Goal: Feedback & Contribution: Contribute content

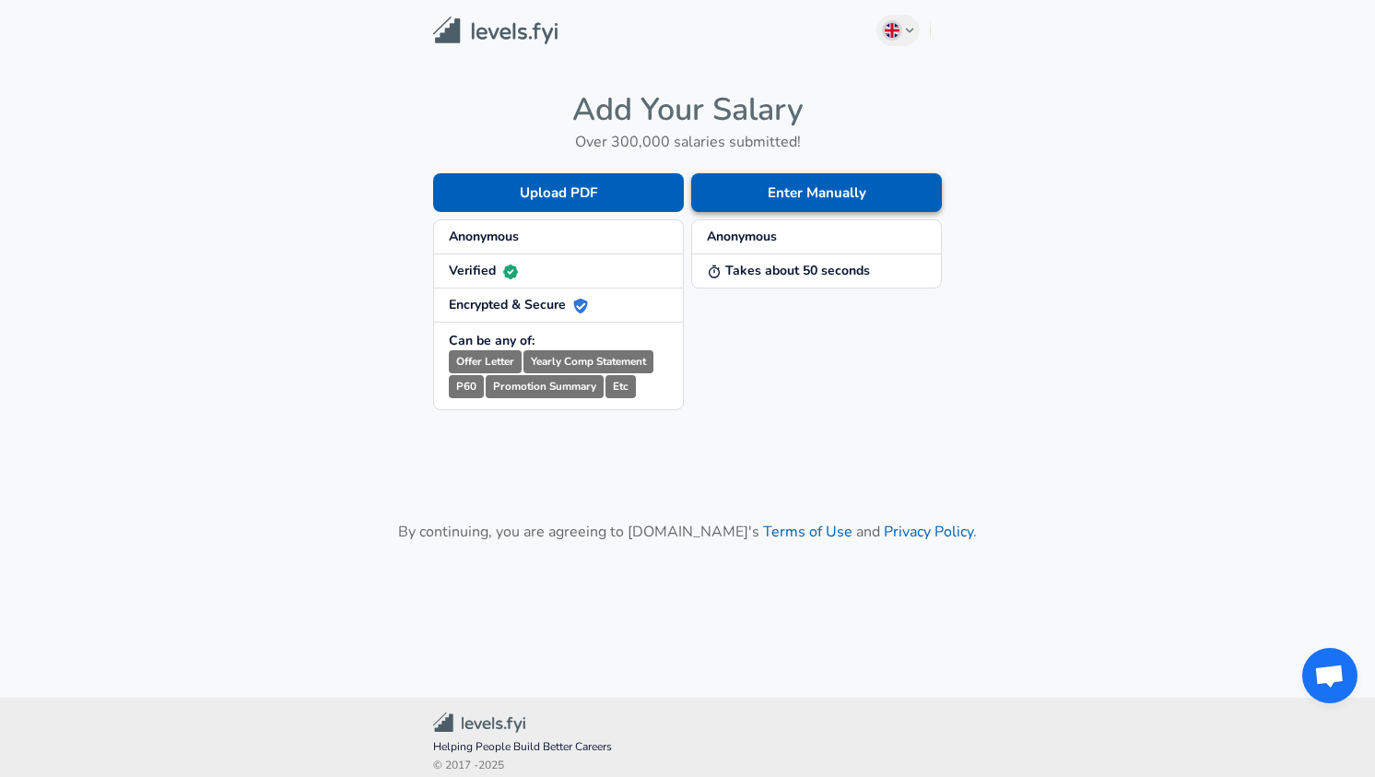
click at [807, 199] on button "Enter Manually" at bounding box center [816, 192] width 251 height 39
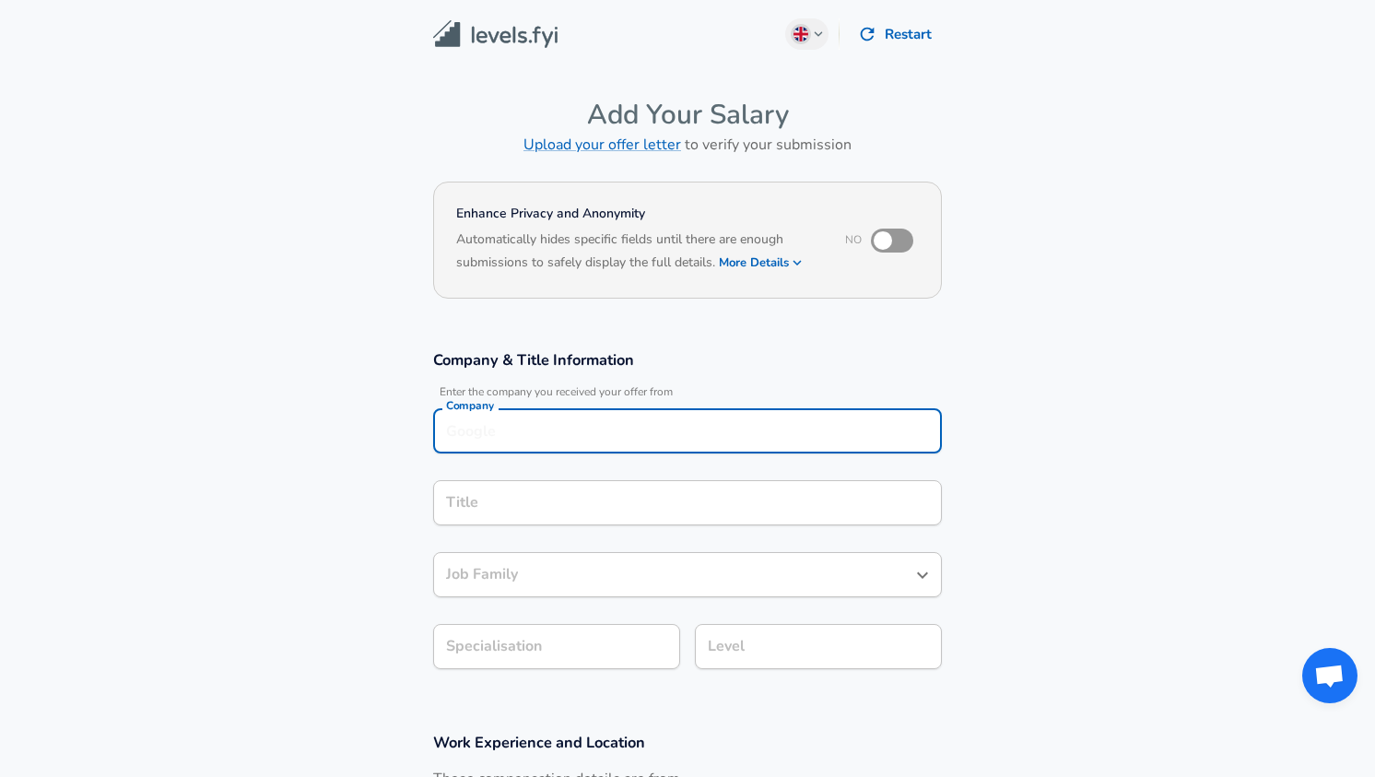
scroll to position [18, 0]
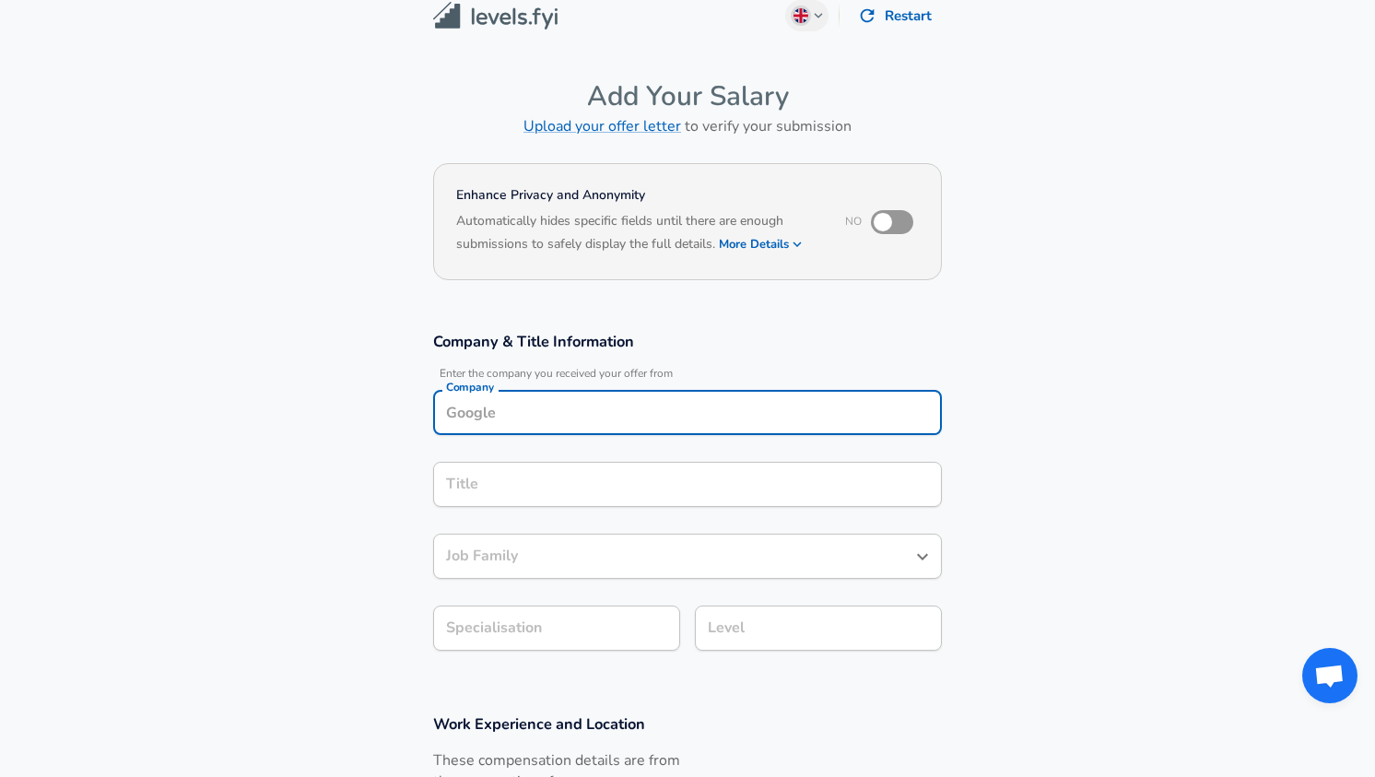
click at [686, 411] on input "Company" at bounding box center [688, 412] width 492 height 29
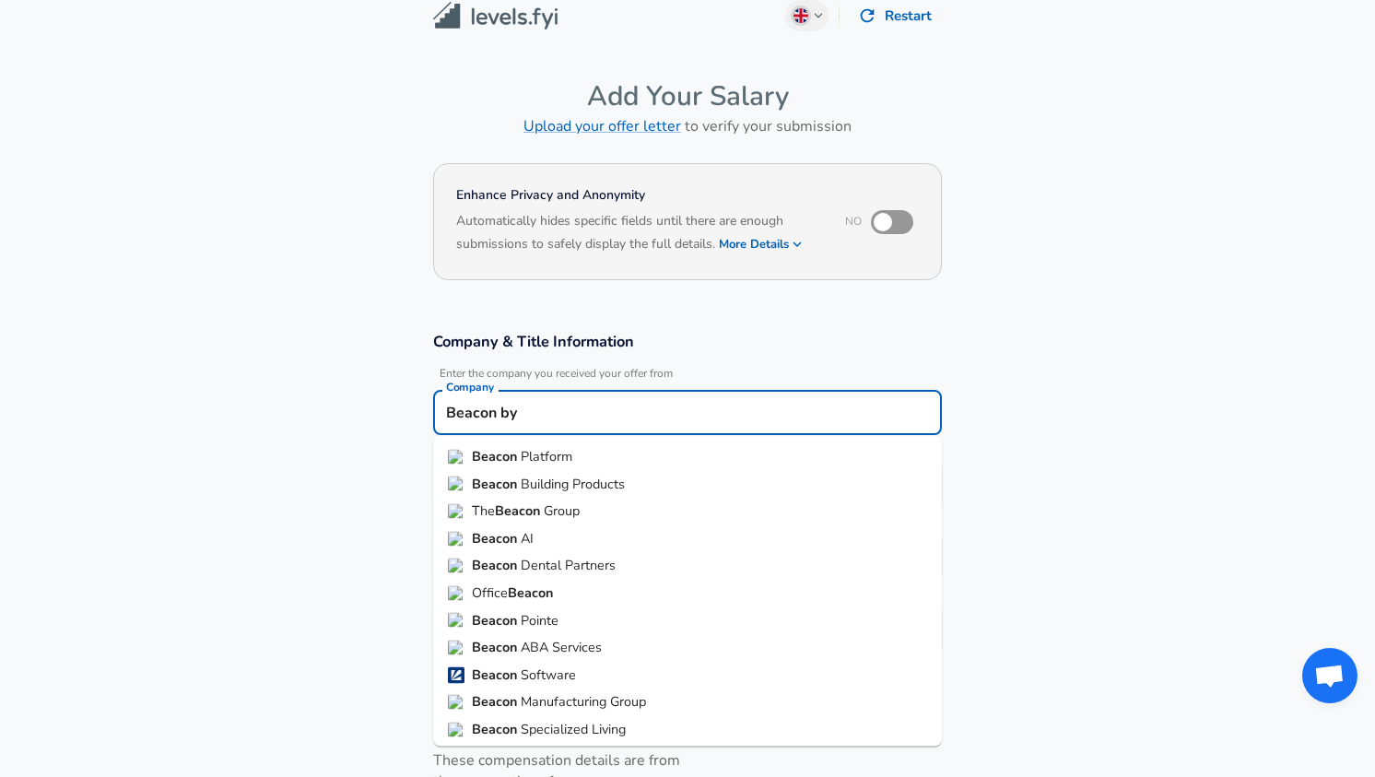
type input "Beacon by"
click at [325, 456] on section "Company & Title Information Enter the company you received your offer from Comp…" at bounding box center [687, 501] width 1375 height 383
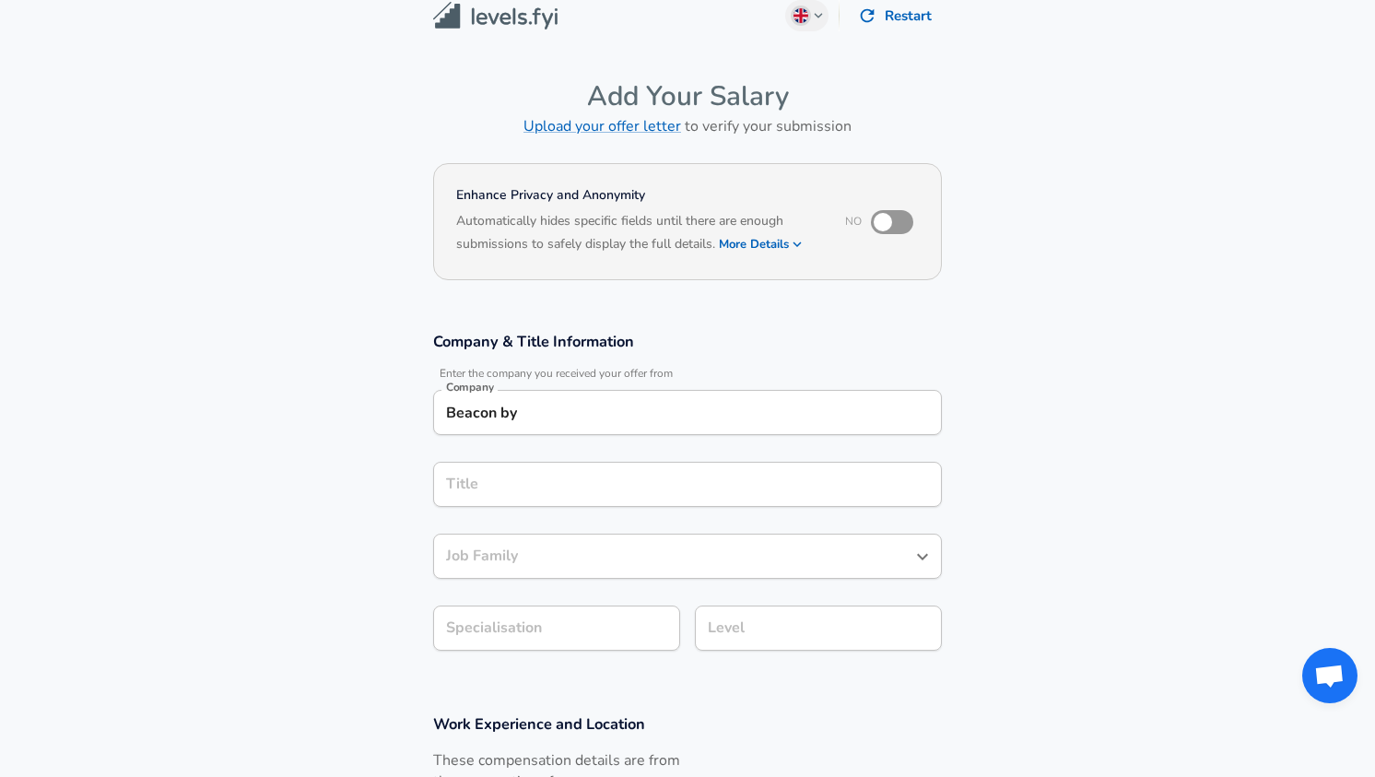
scroll to position [55, 0]
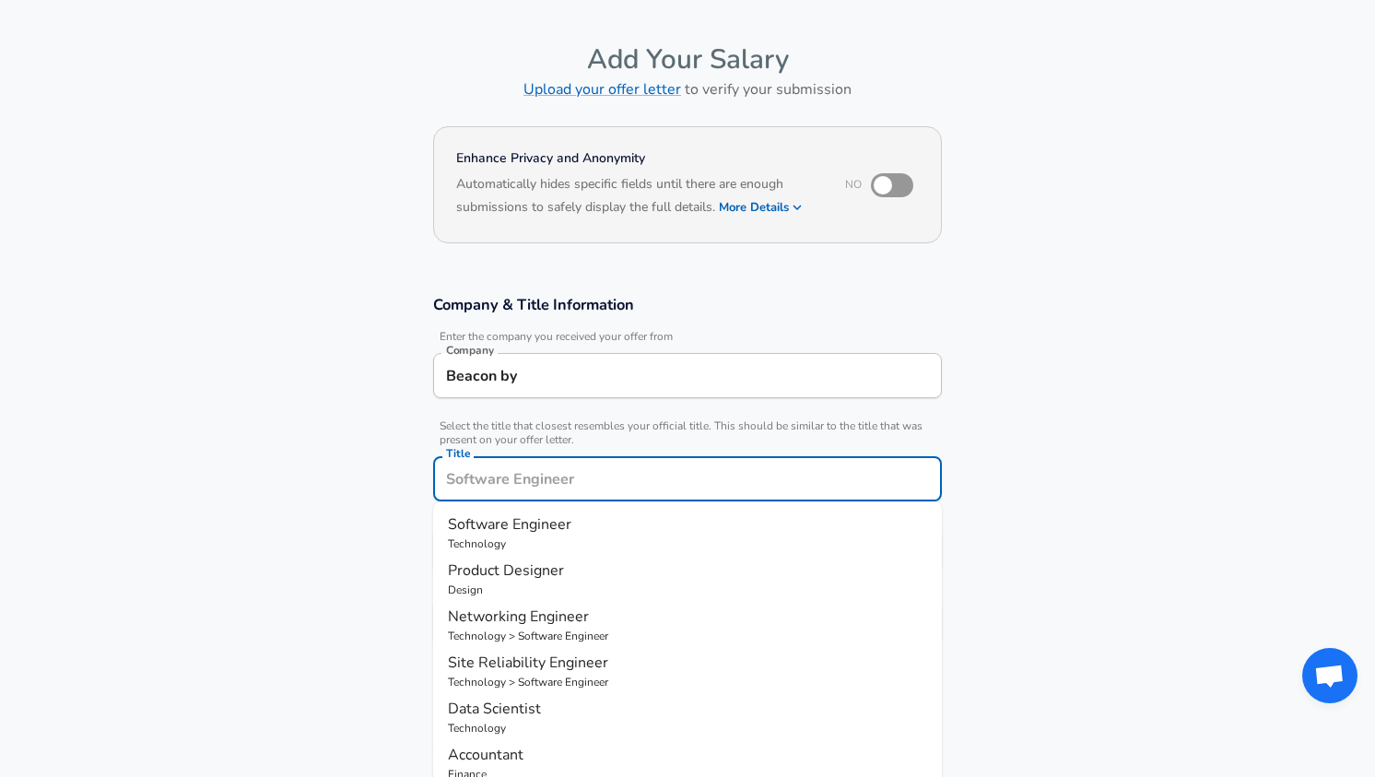
click at [539, 490] on input "Title" at bounding box center [688, 479] width 492 height 29
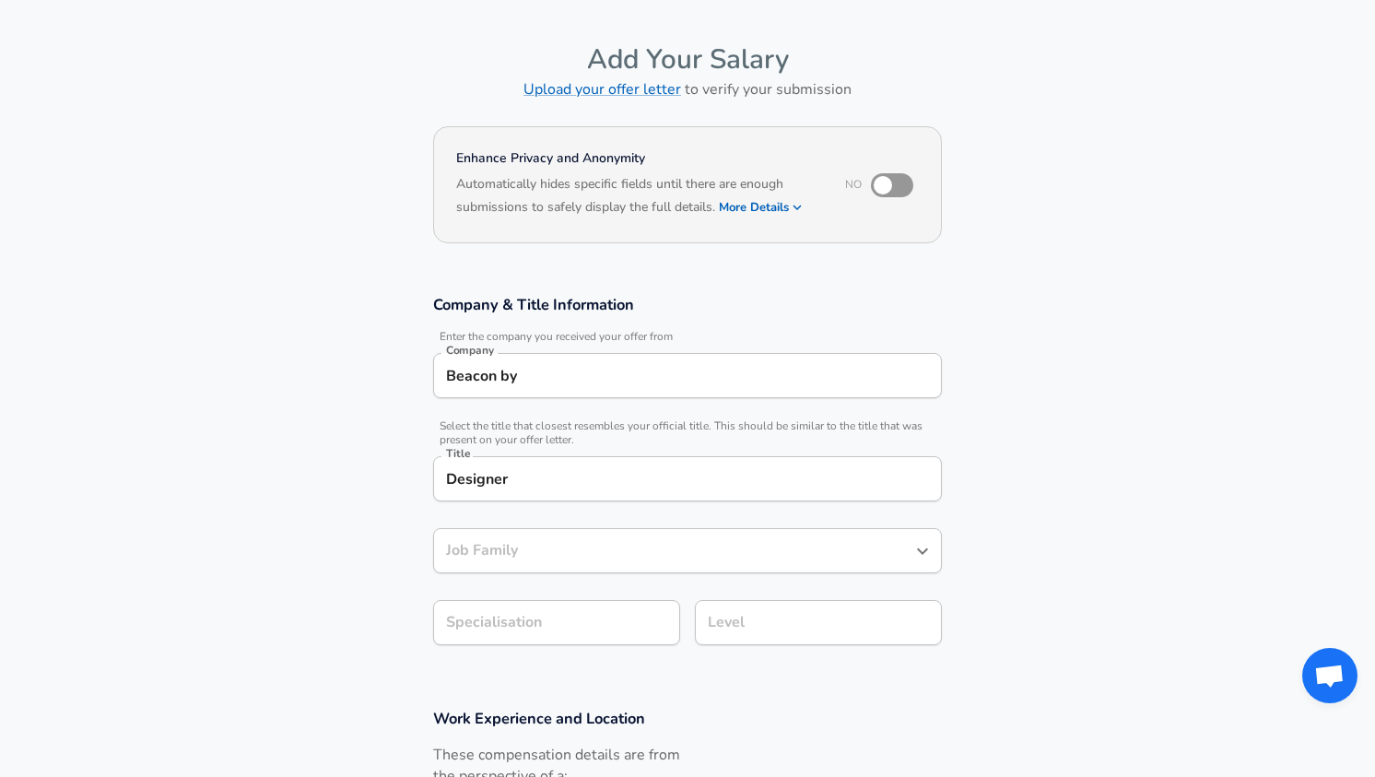
click at [334, 493] on section "Company & Title Information Enter the company you received your offer from Comp…" at bounding box center [687, 480] width 1375 height 414
click at [501, 494] on div "Designer Title" at bounding box center [687, 478] width 509 height 45
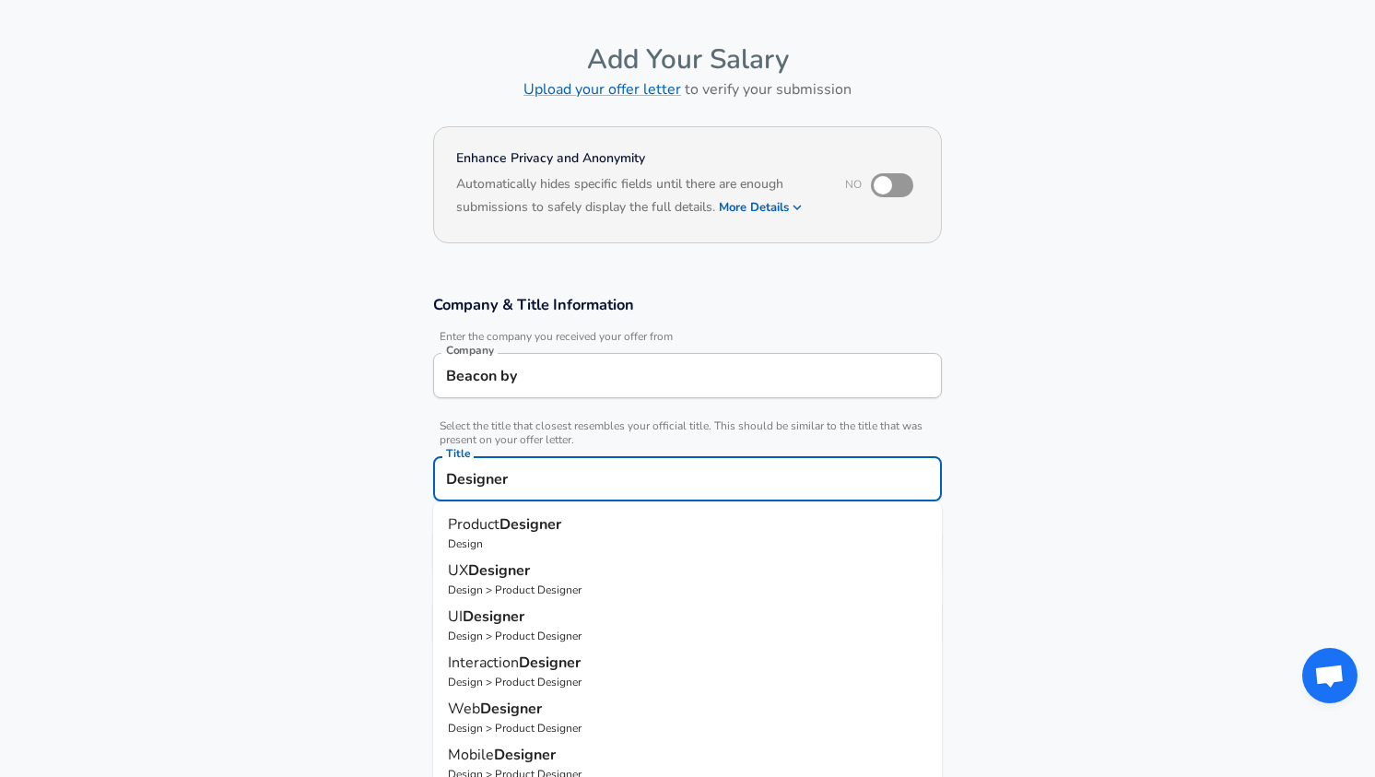
click at [508, 521] on strong "Designer" at bounding box center [531, 524] width 62 height 20
type input "Product Designer"
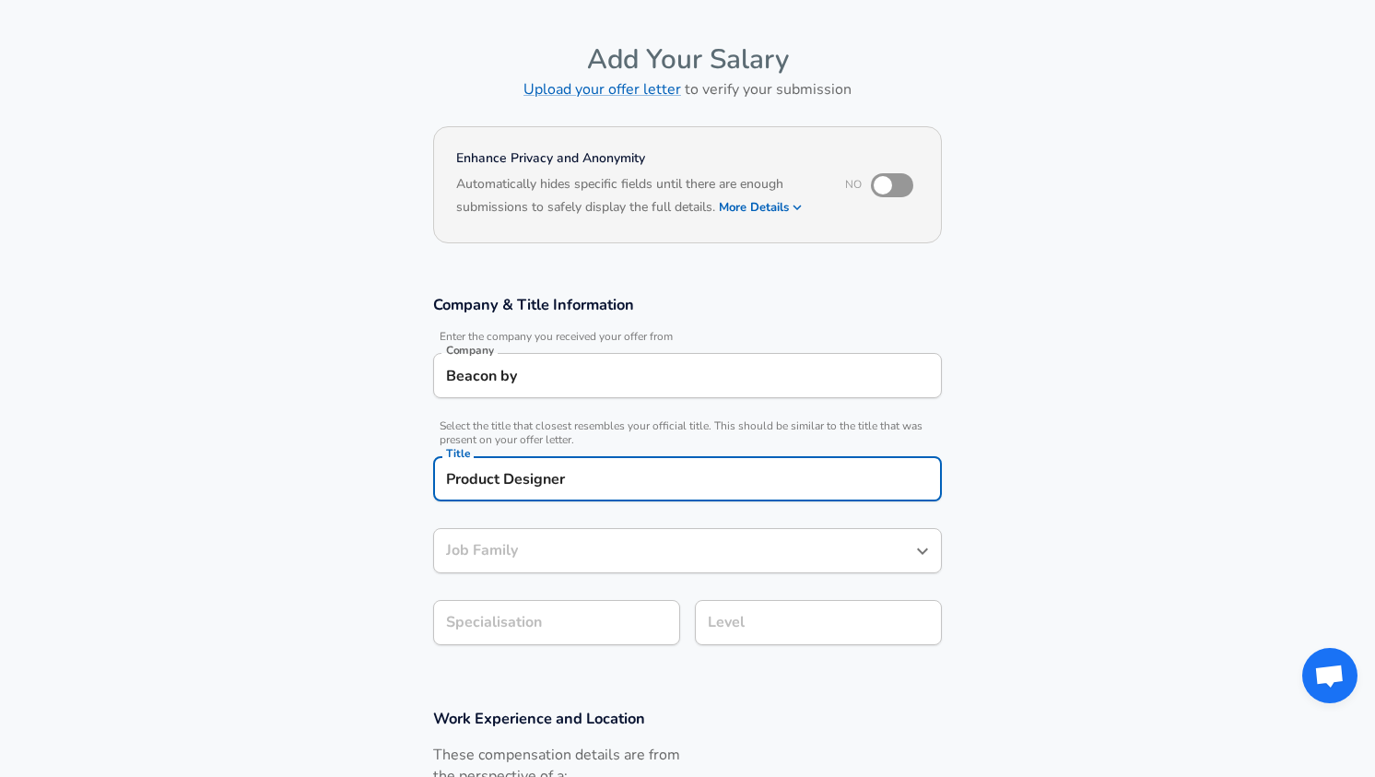
type input "Product Designer"
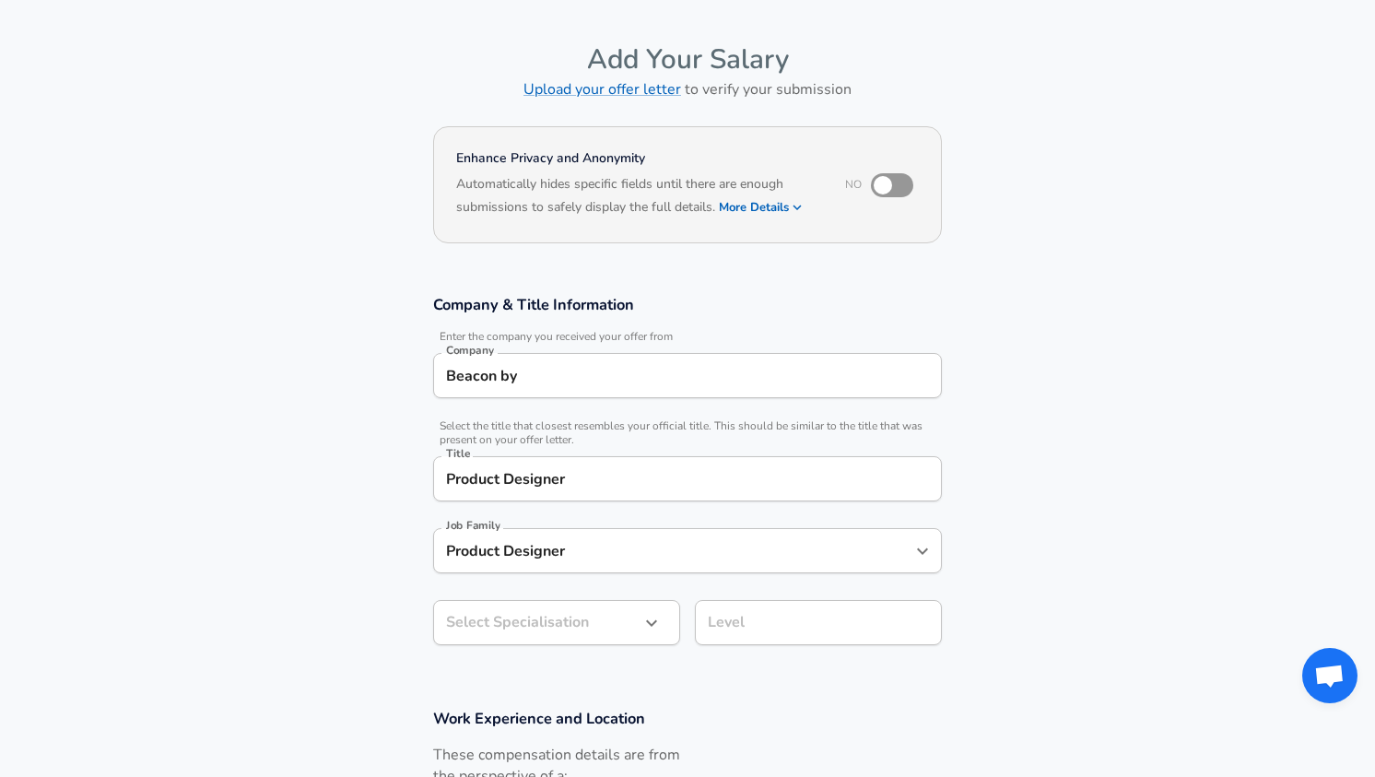
click at [384, 521] on section "Company & Title Information Enter the company you received your offer from Comp…" at bounding box center [687, 480] width 1375 height 414
click at [356, 553] on section "Company & Title Information Enter the company you received your offer from Comp…" at bounding box center [687, 480] width 1375 height 414
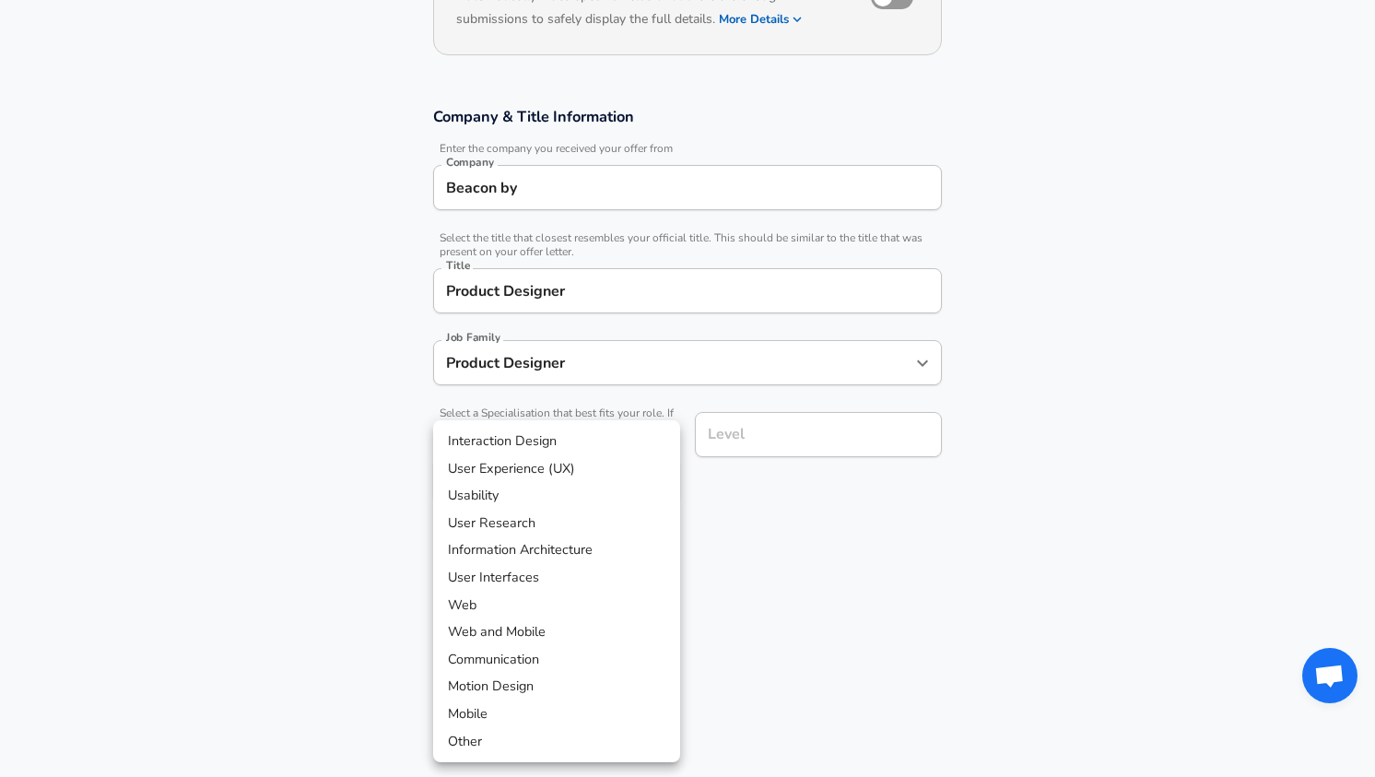
scroll to position [299, 0]
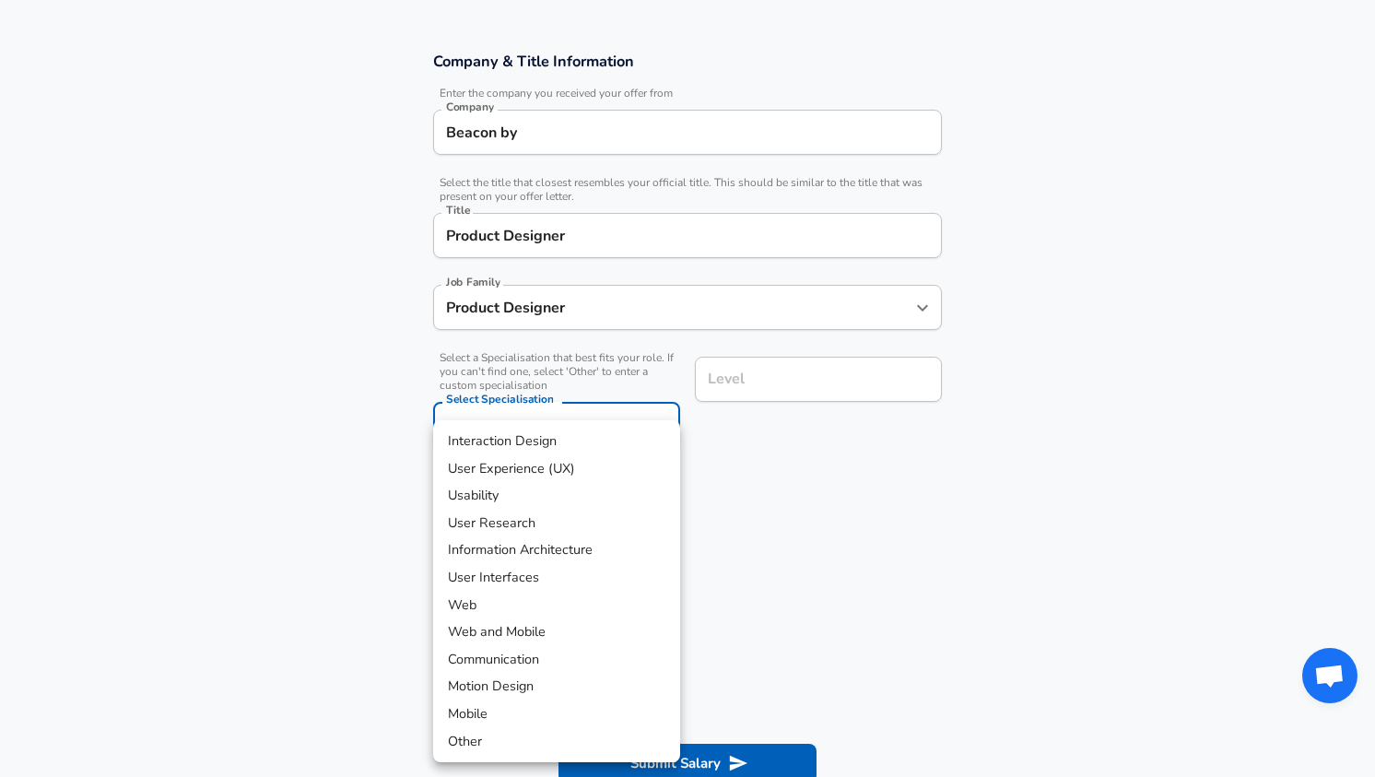
click at [613, 414] on body "We value your privacy We use cookies to enhance your browsing experience, serve…" at bounding box center [687, 89] width 1375 height 777
click at [757, 454] on div at bounding box center [687, 388] width 1375 height 777
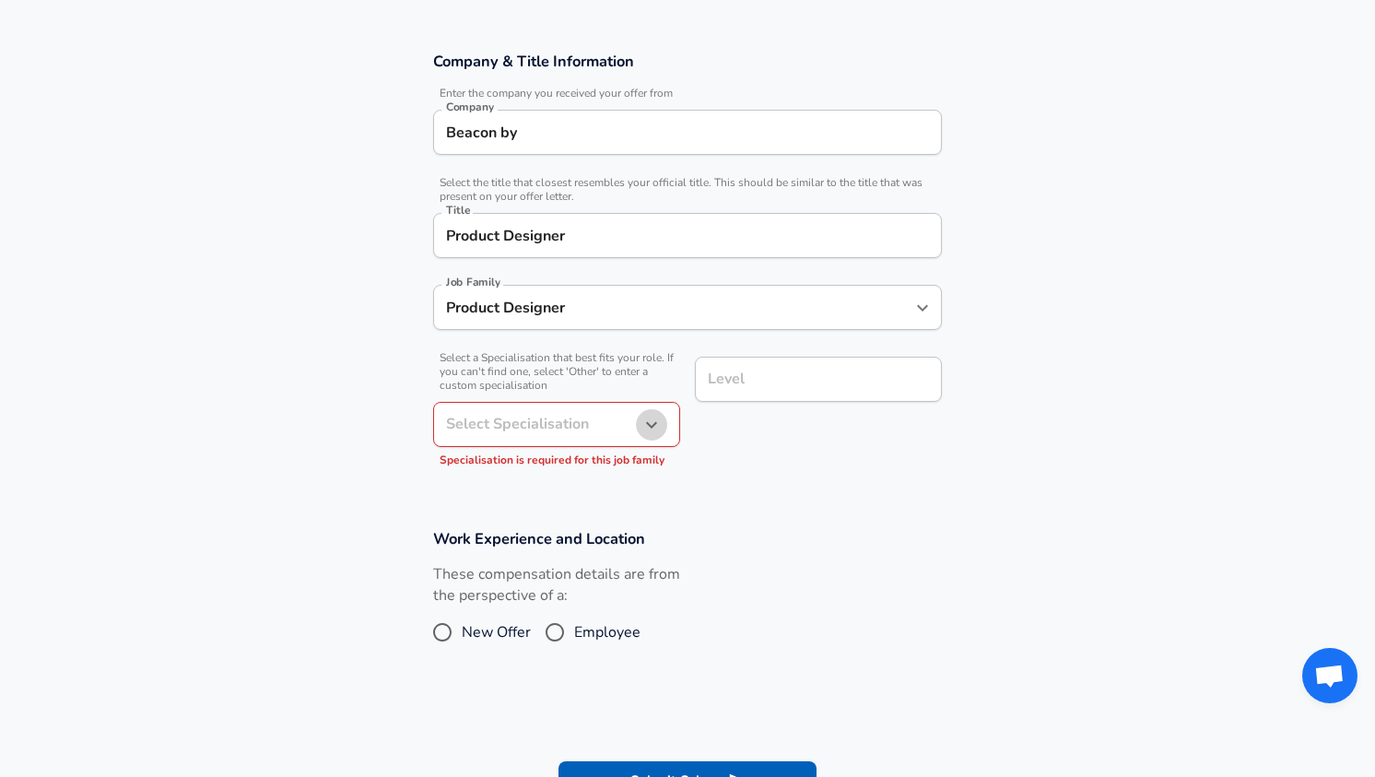
click at [641, 424] on icon "button" at bounding box center [652, 425] width 22 height 22
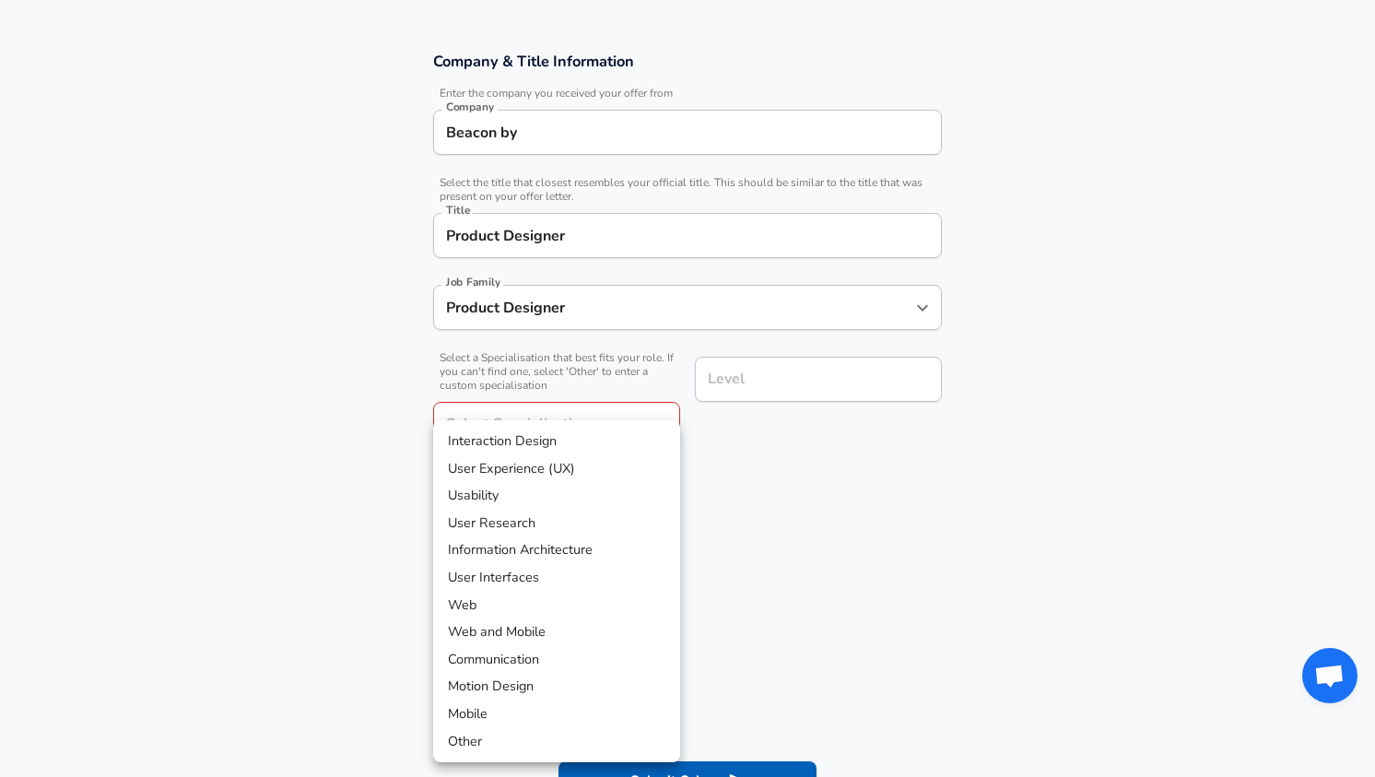
click at [597, 458] on li "User Experience (UX)" at bounding box center [556, 469] width 247 height 28
type input "User Experience (UX)"
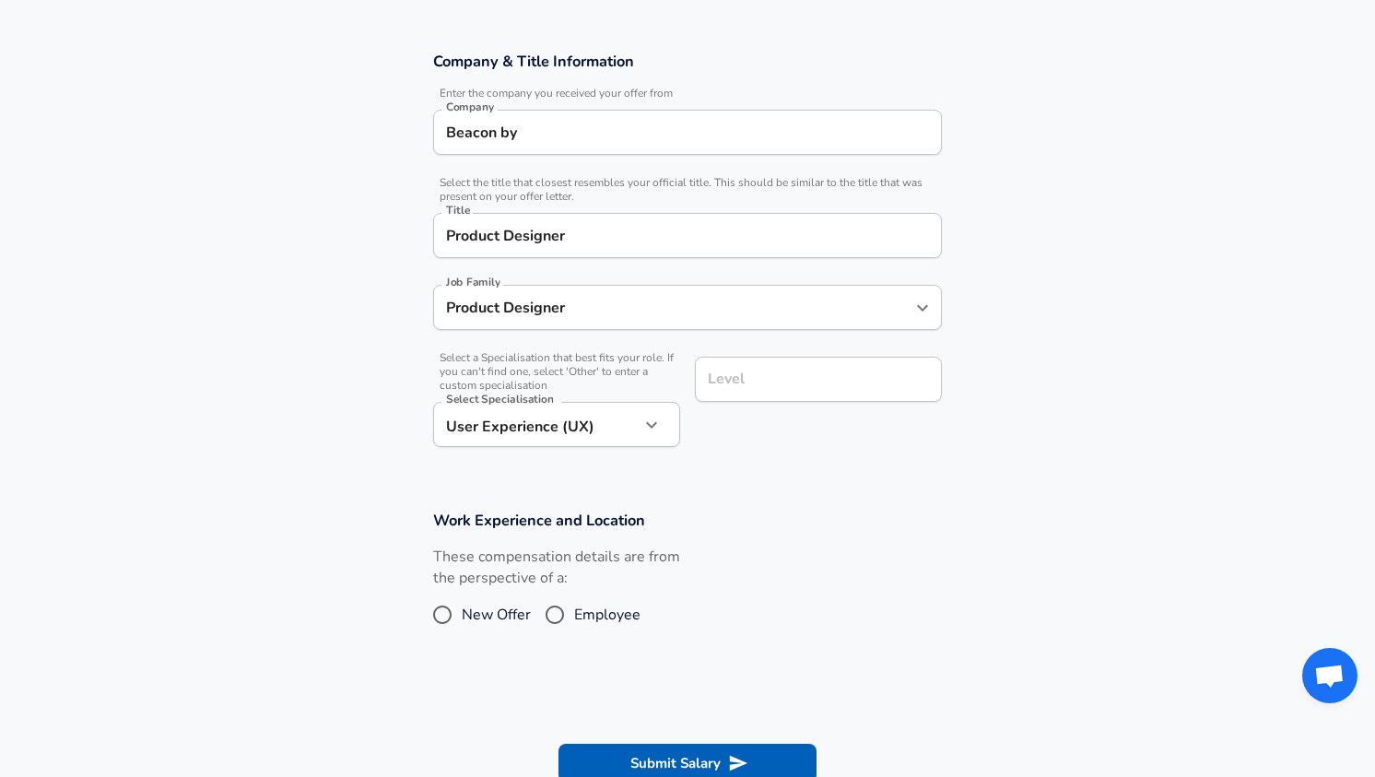
scroll to position [336, 0]
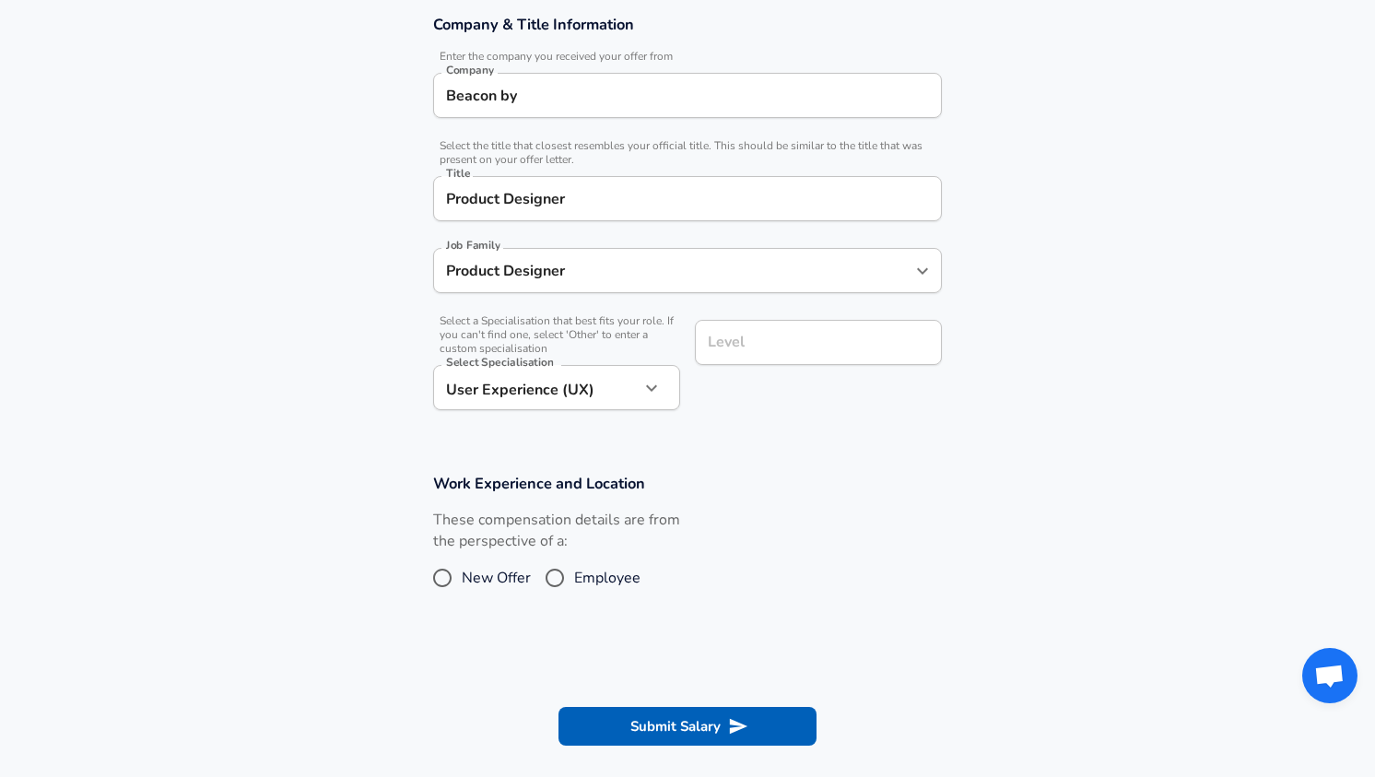
click at [783, 357] on input "Level" at bounding box center [818, 342] width 230 height 29
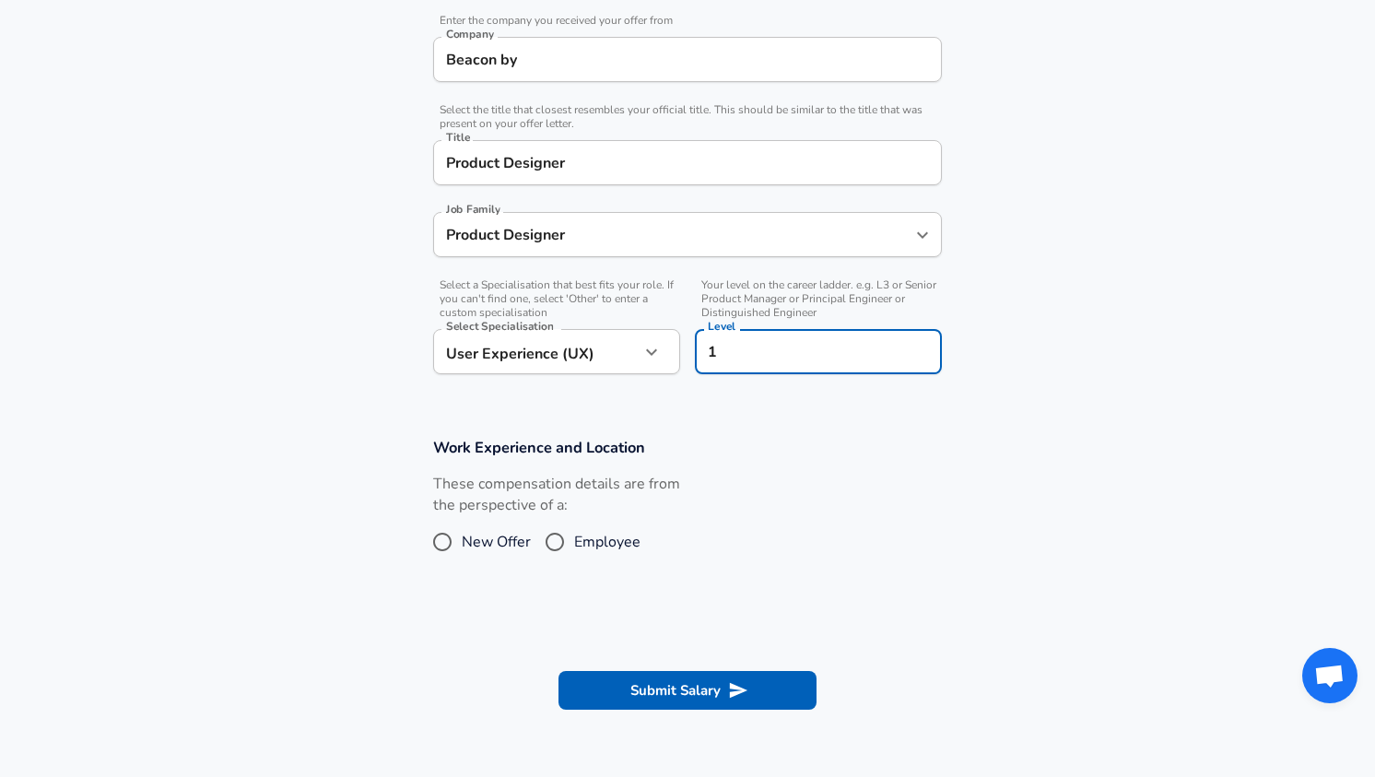
scroll to position [378, 0]
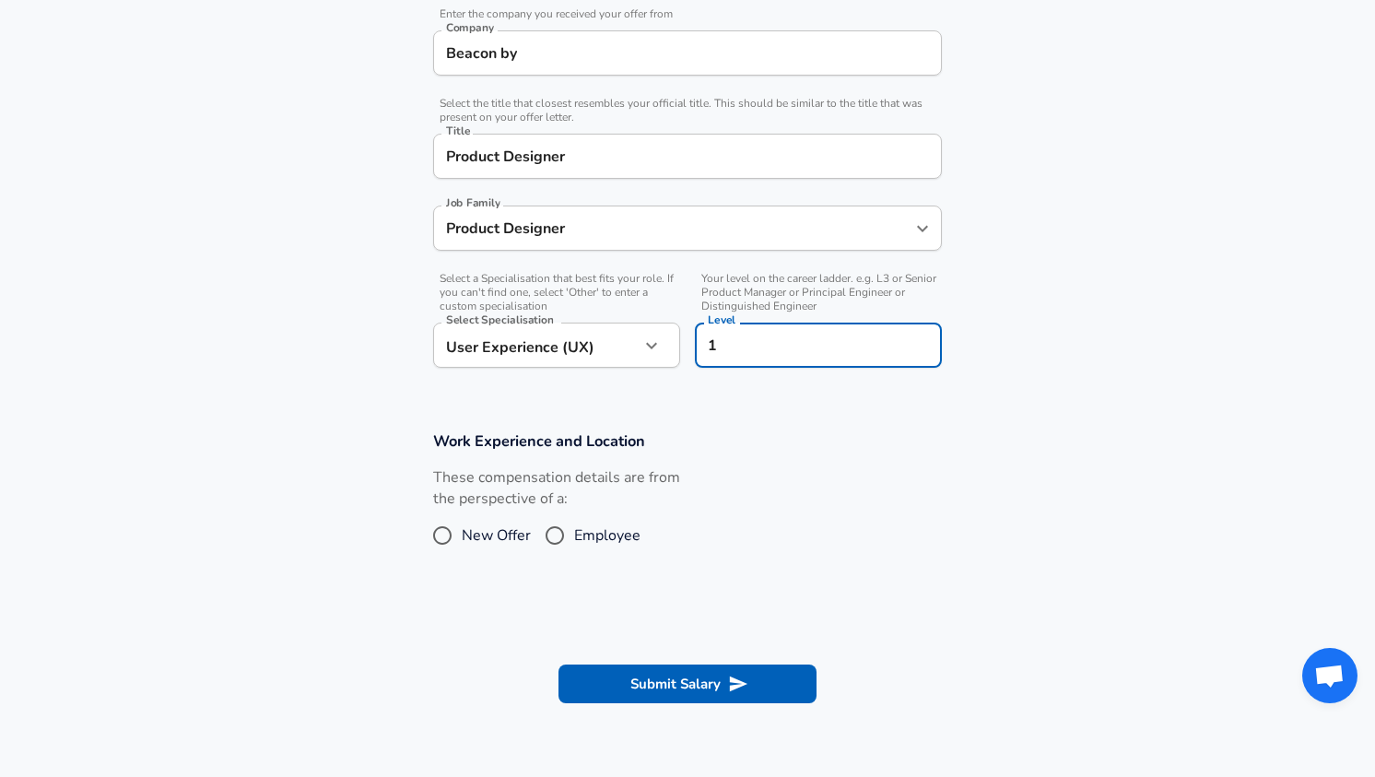
type input "1"
click at [554, 530] on input "Employee" at bounding box center [555, 536] width 39 height 30
radio input "true"
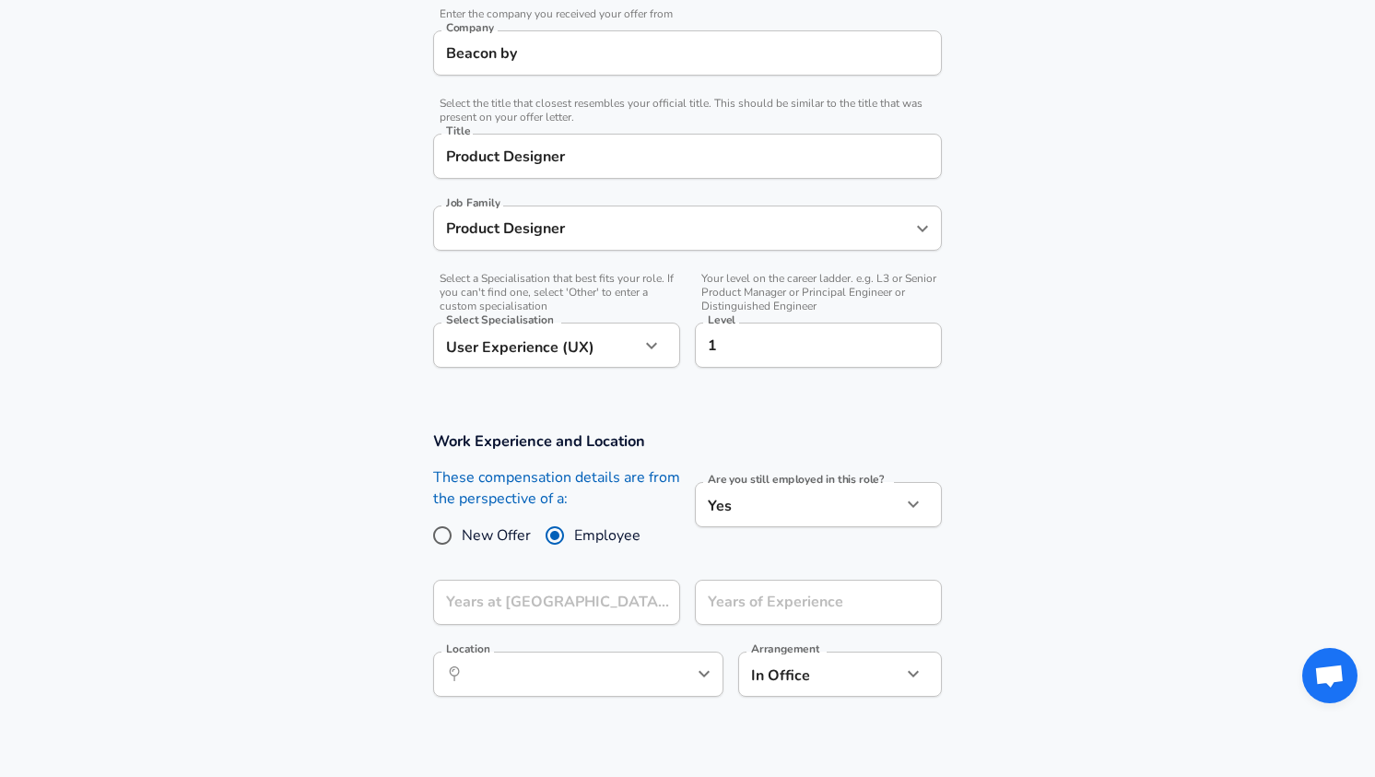
click at [869, 399] on body "We value your privacy We use cookies to enhance your browsing experience, serve…" at bounding box center [687, 10] width 1375 height 777
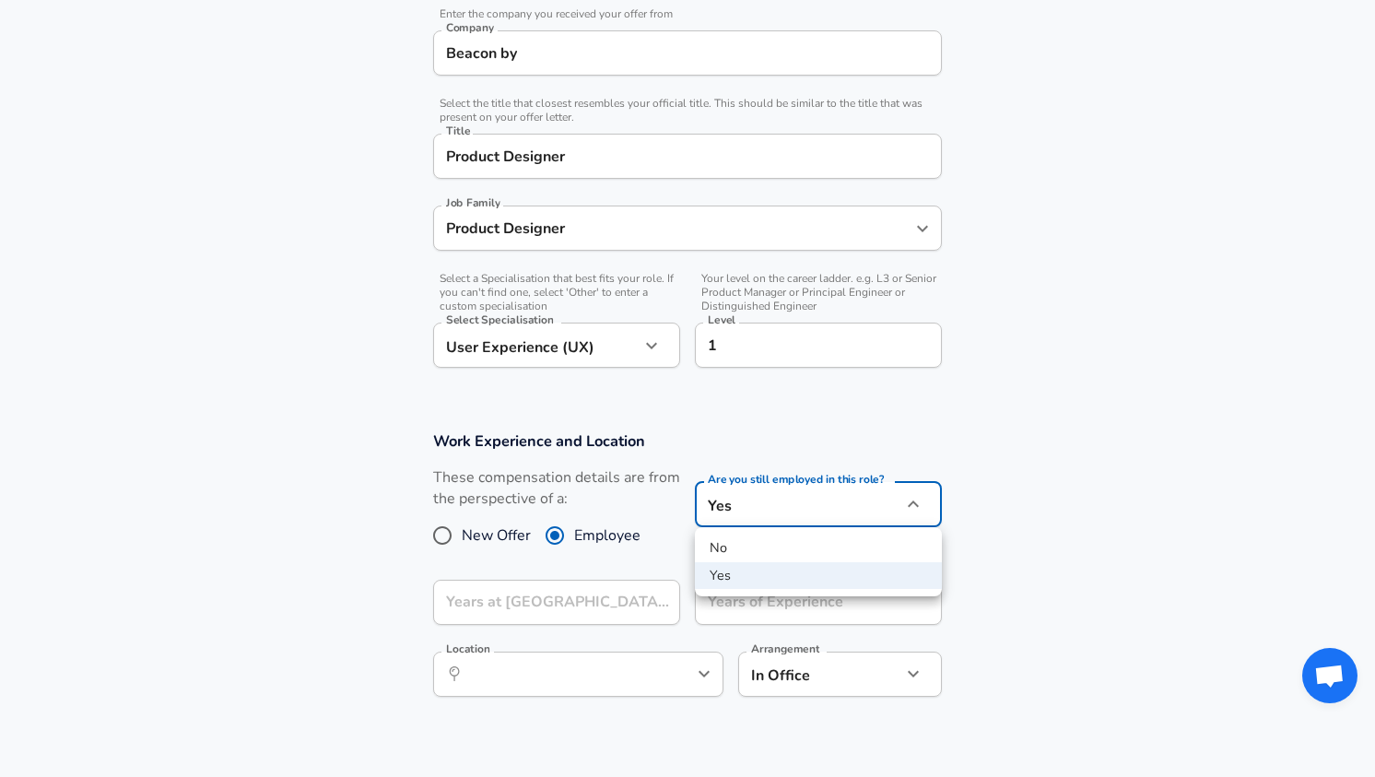
click at [781, 559] on li "No" at bounding box center [818, 549] width 247 height 28
type input "no"
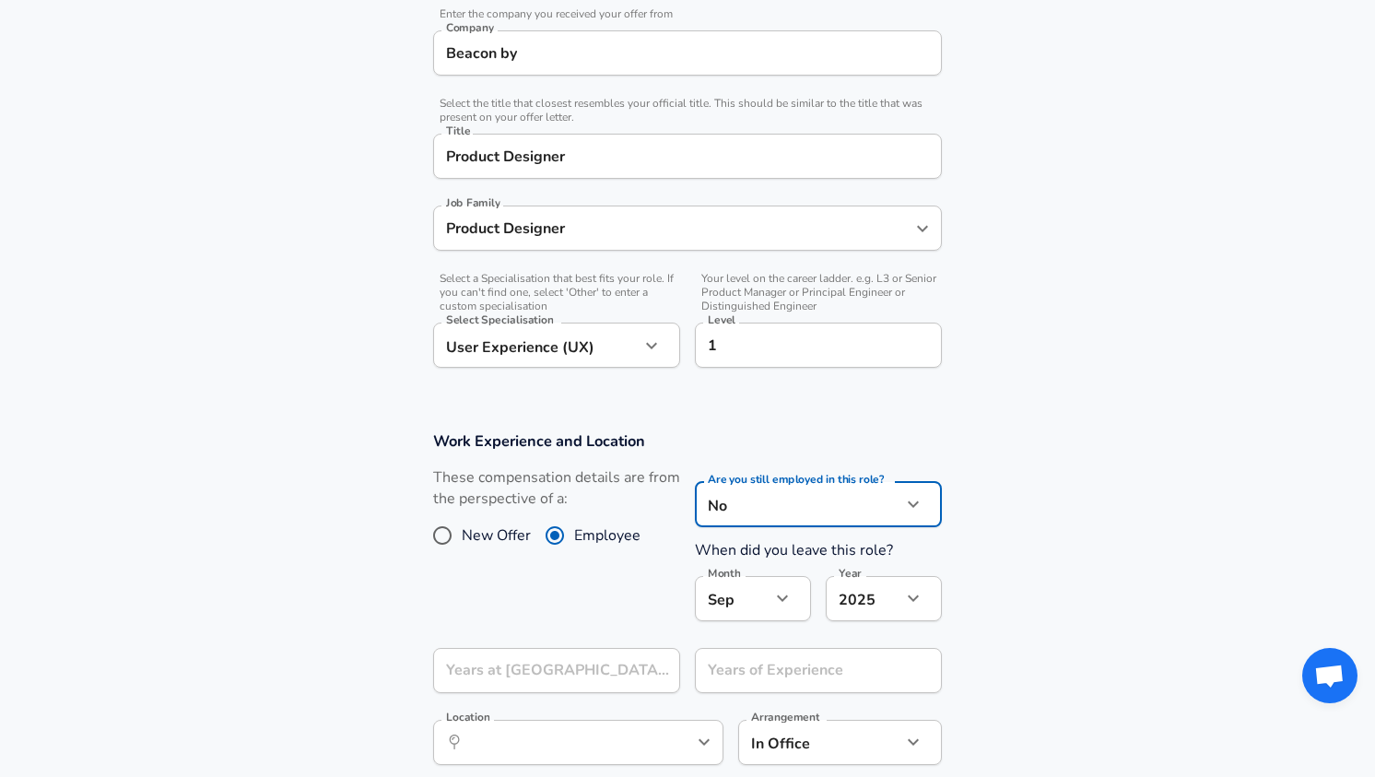
scroll to position [440, 0]
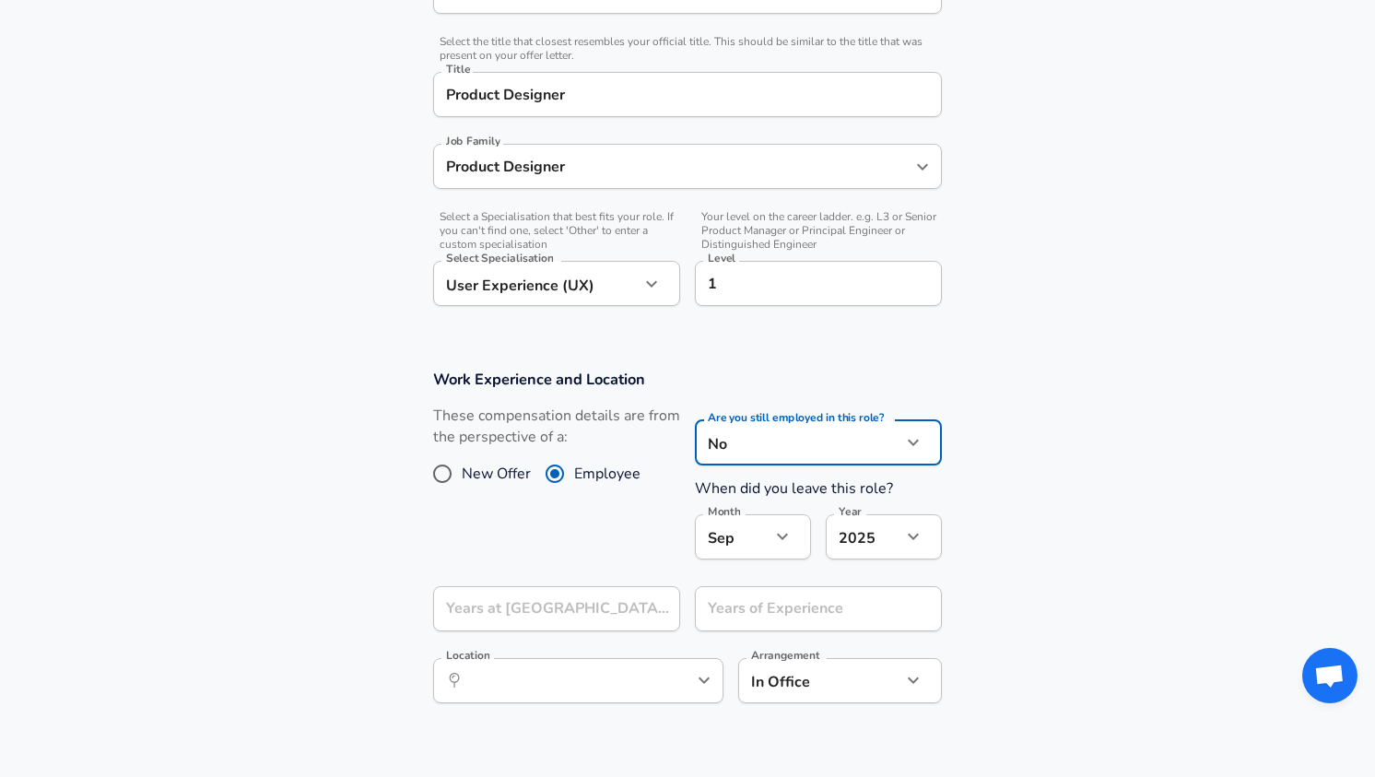
click at [788, 537] on icon "button" at bounding box center [783, 536] width 22 height 22
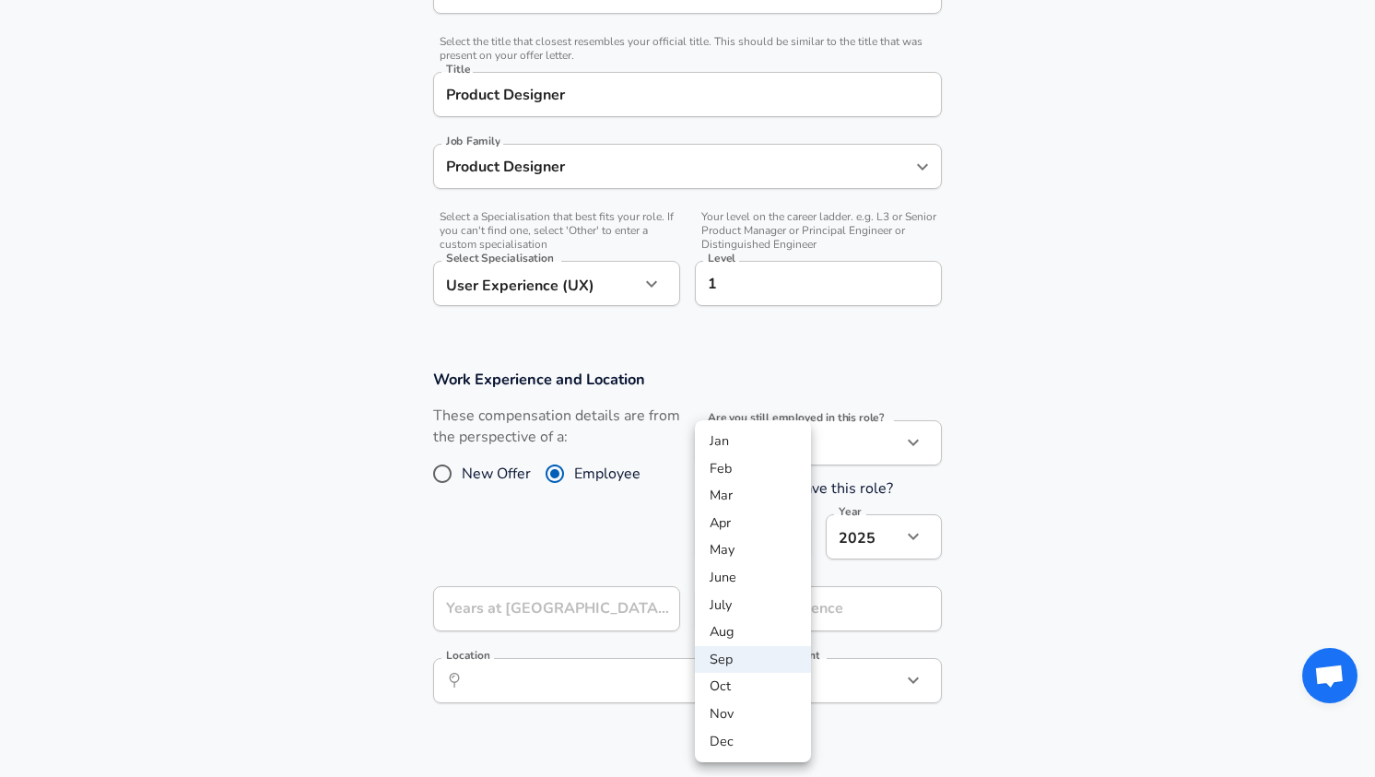
click at [740, 708] on li "Nov" at bounding box center [753, 715] width 116 height 28
type input "11"
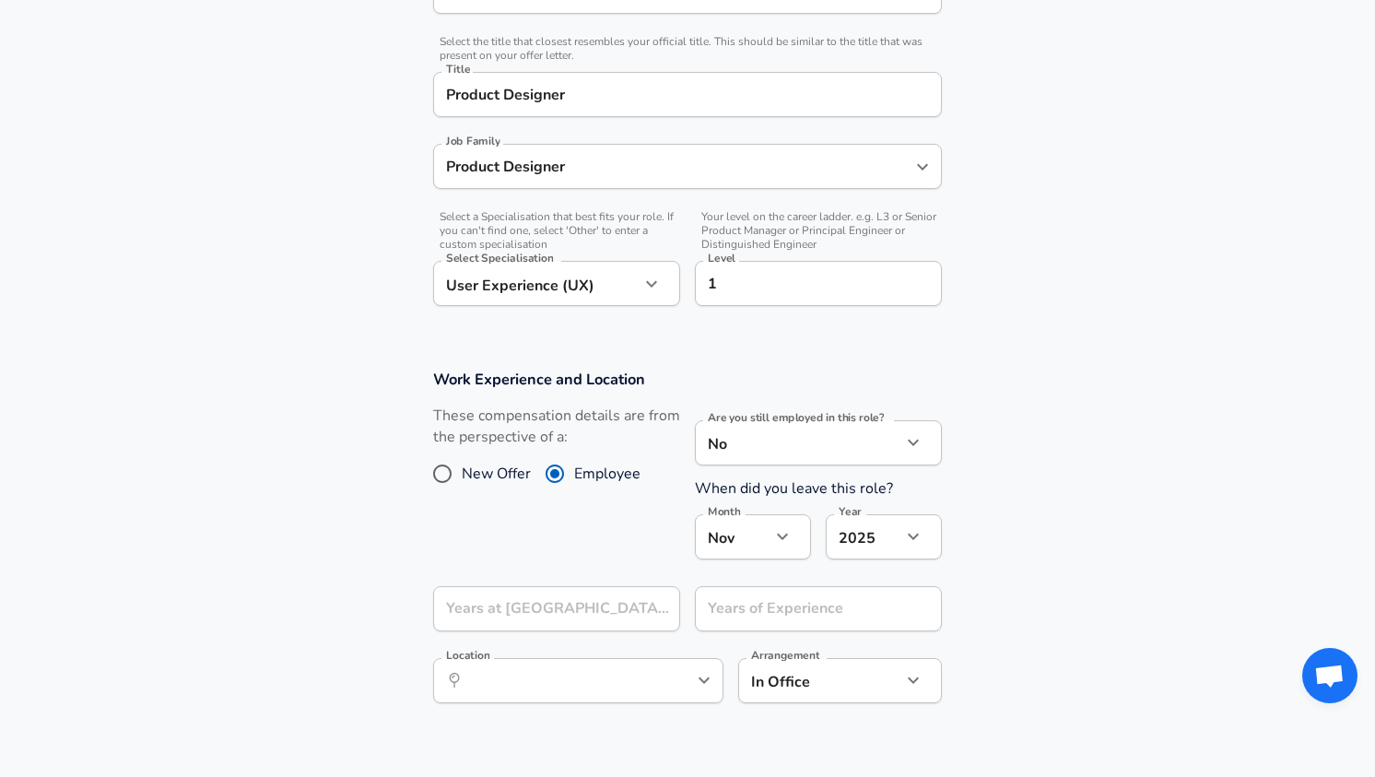
click at [899, 536] on button "button" at bounding box center [913, 536] width 31 height 31
click at [868, 634] on li "2023" at bounding box center [884, 635] width 116 height 28
type input "2023"
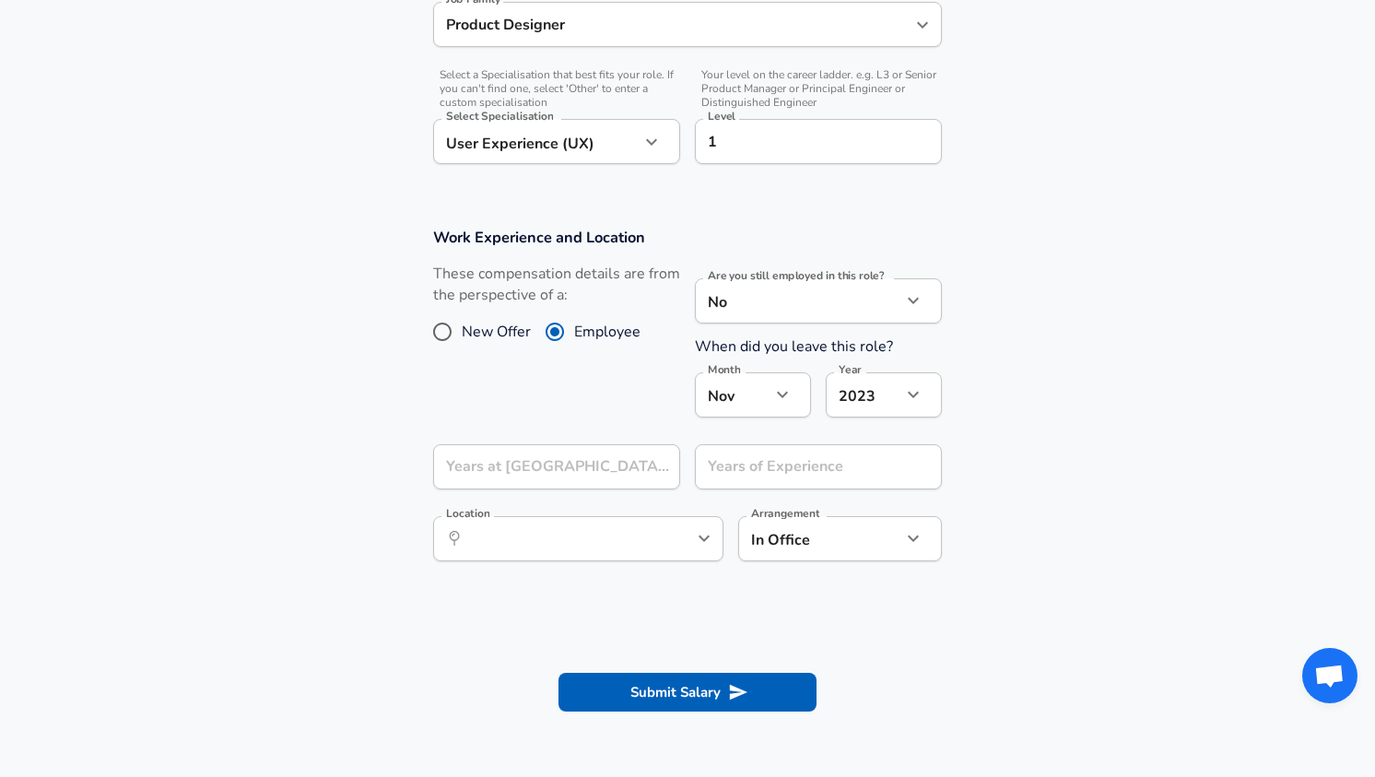
scroll to position [594, 0]
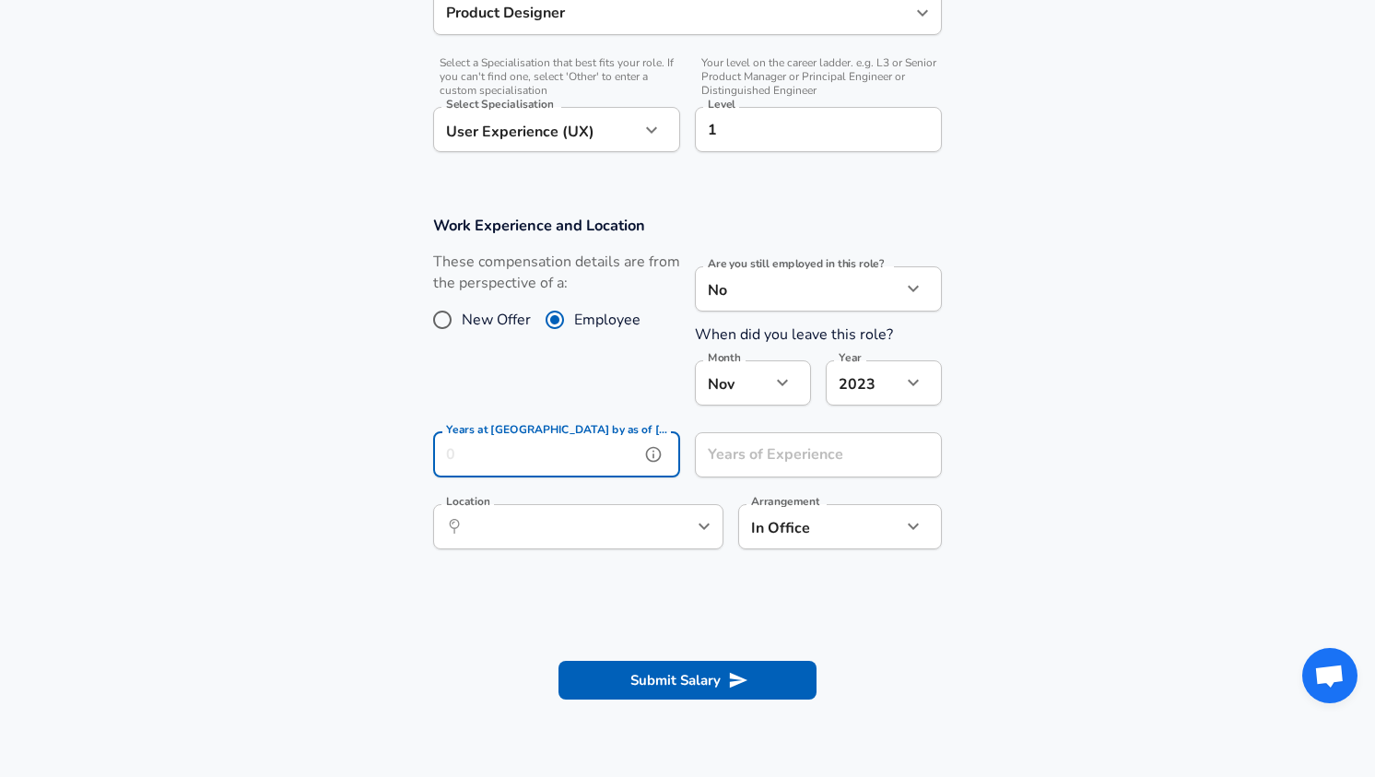
click at [522, 460] on input "Years at [GEOGRAPHIC_DATA] by as of [DATE]" at bounding box center [536, 454] width 207 height 45
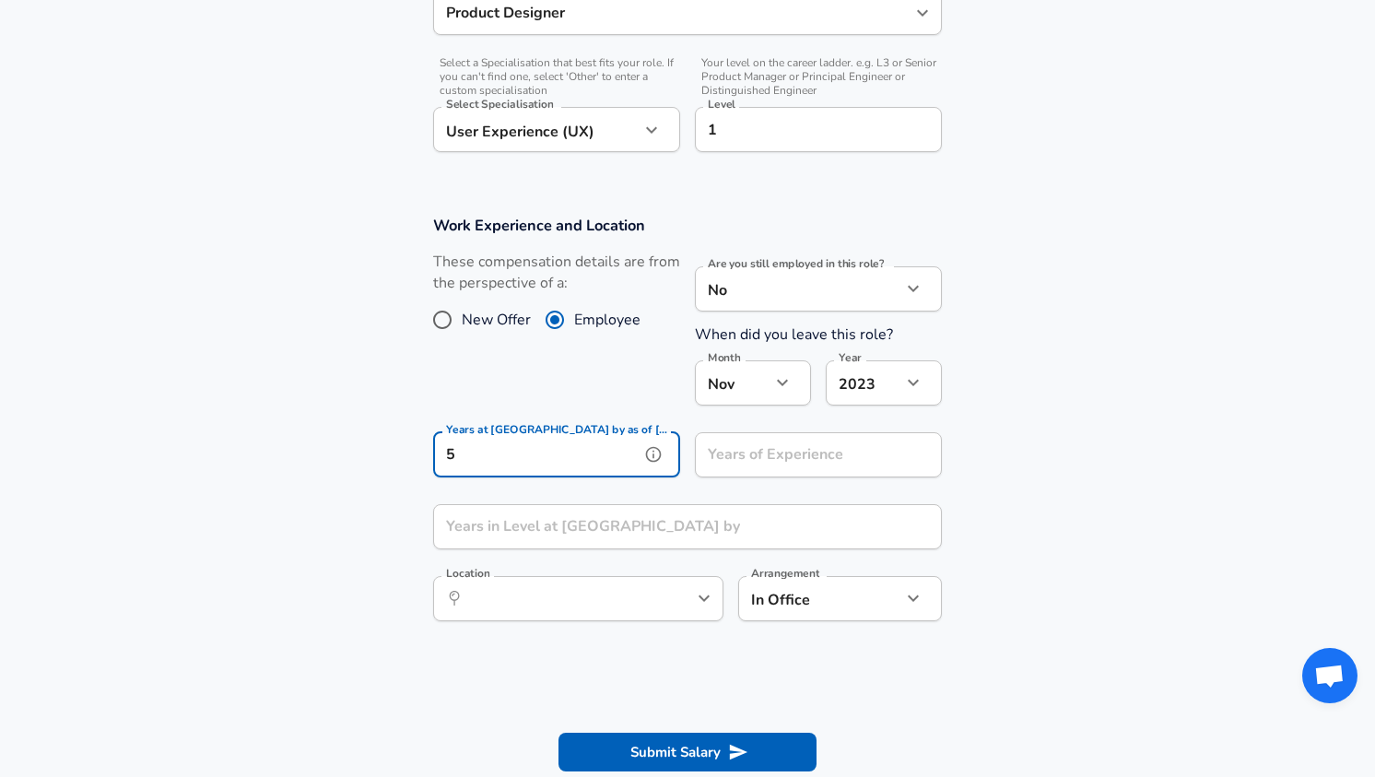
type input "5"
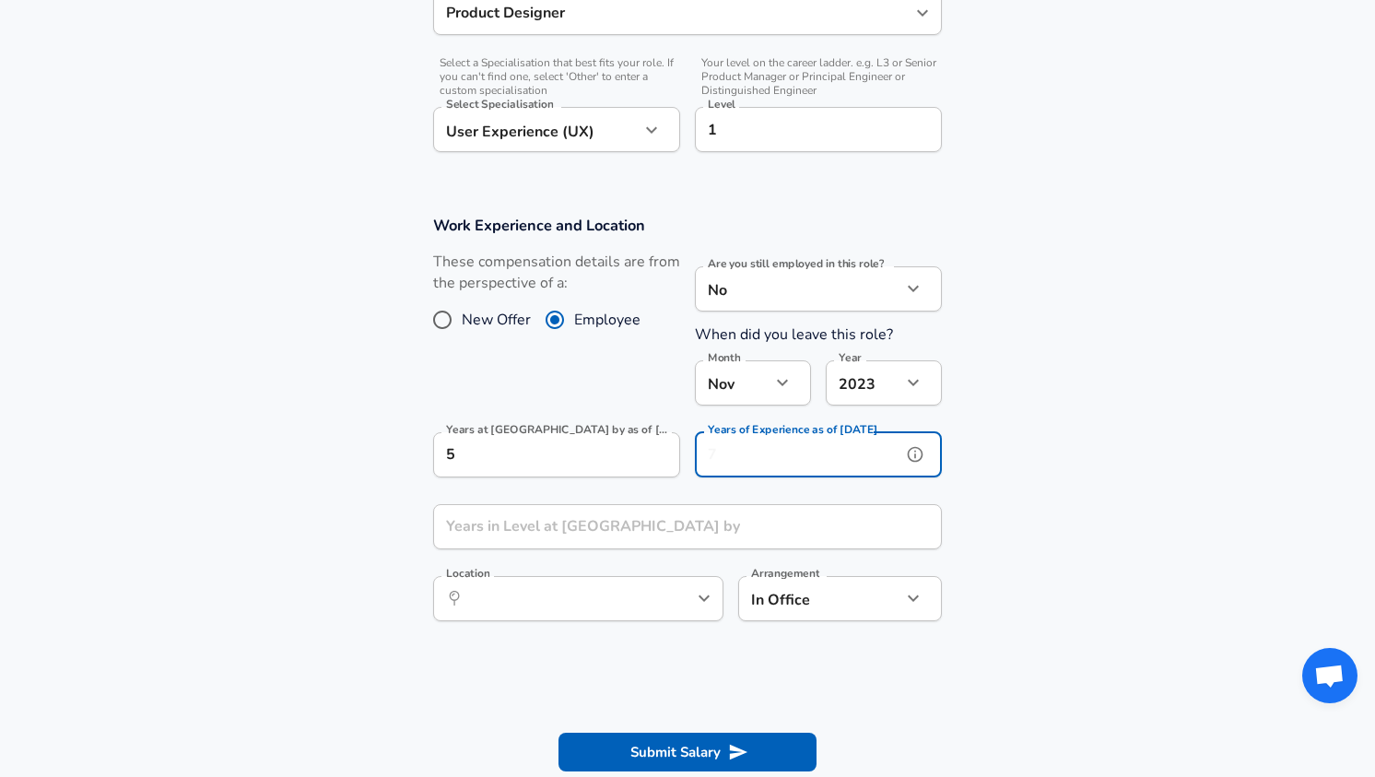
click at [733, 453] on input "Years of Experience as of [DATE]" at bounding box center [798, 454] width 207 height 45
type input "10"
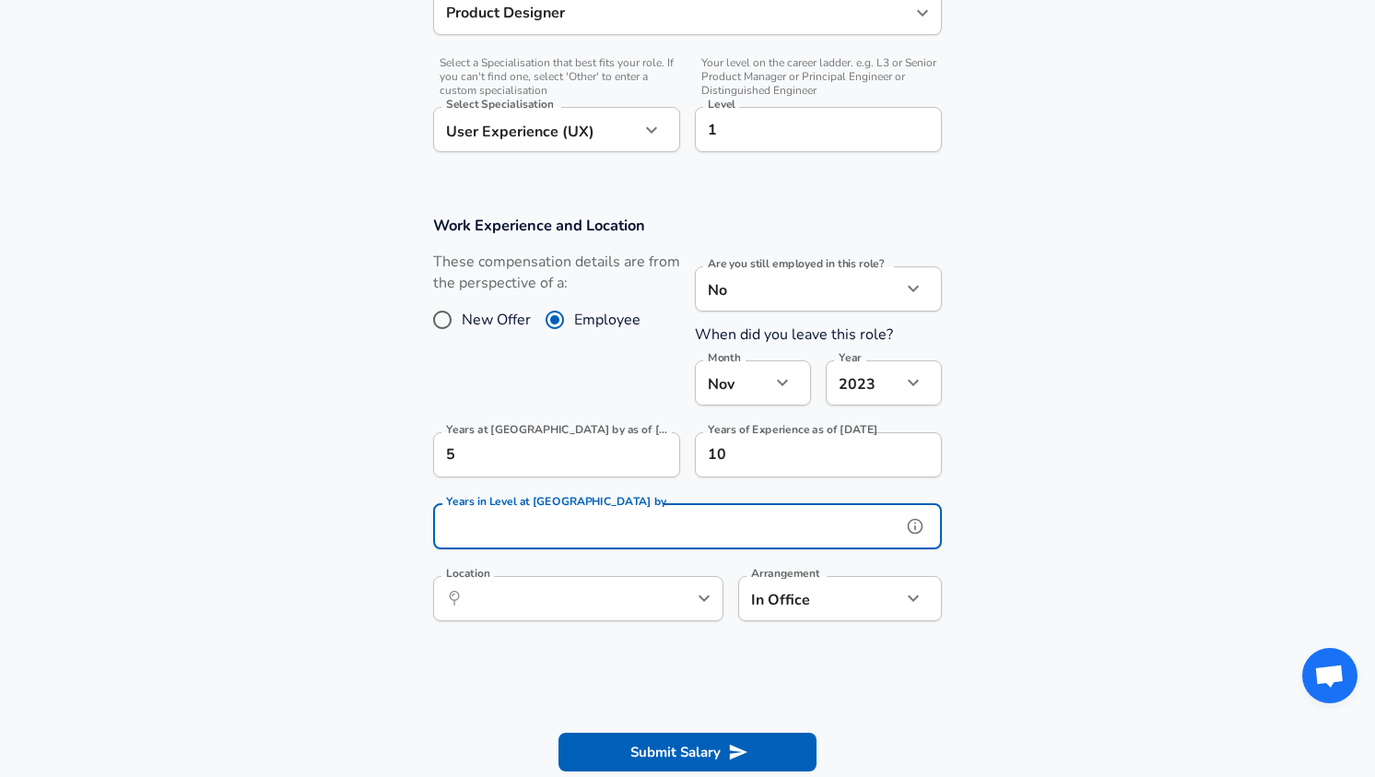
click at [651, 534] on input "Years in Level at [GEOGRAPHIC_DATA] by" at bounding box center [667, 526] width 468 height 45
type input "5"
click at [519, 591] on input "Location" at bounding box center [558, 598] width 189 height 29
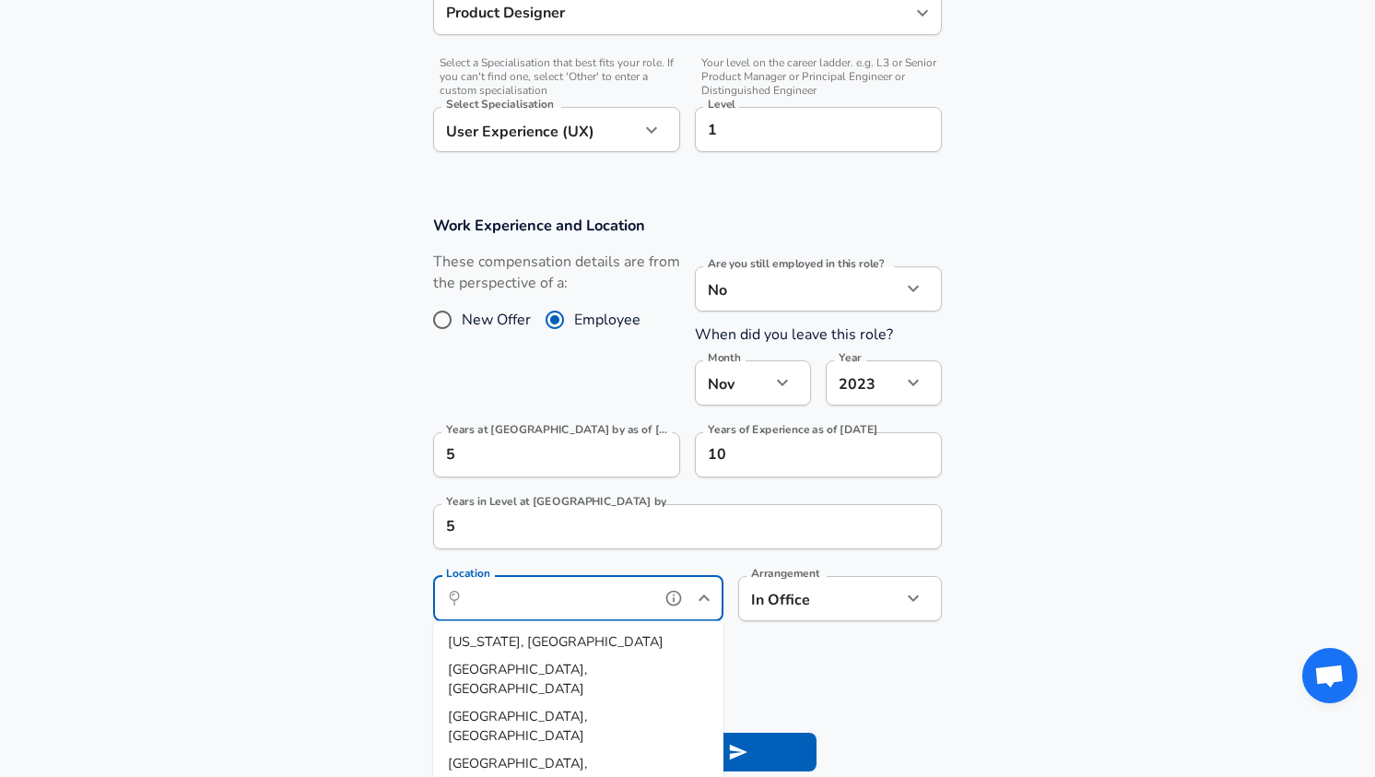
click at [519, 591] on input "Location" at bounding box center [558, 598] width 189 height 29
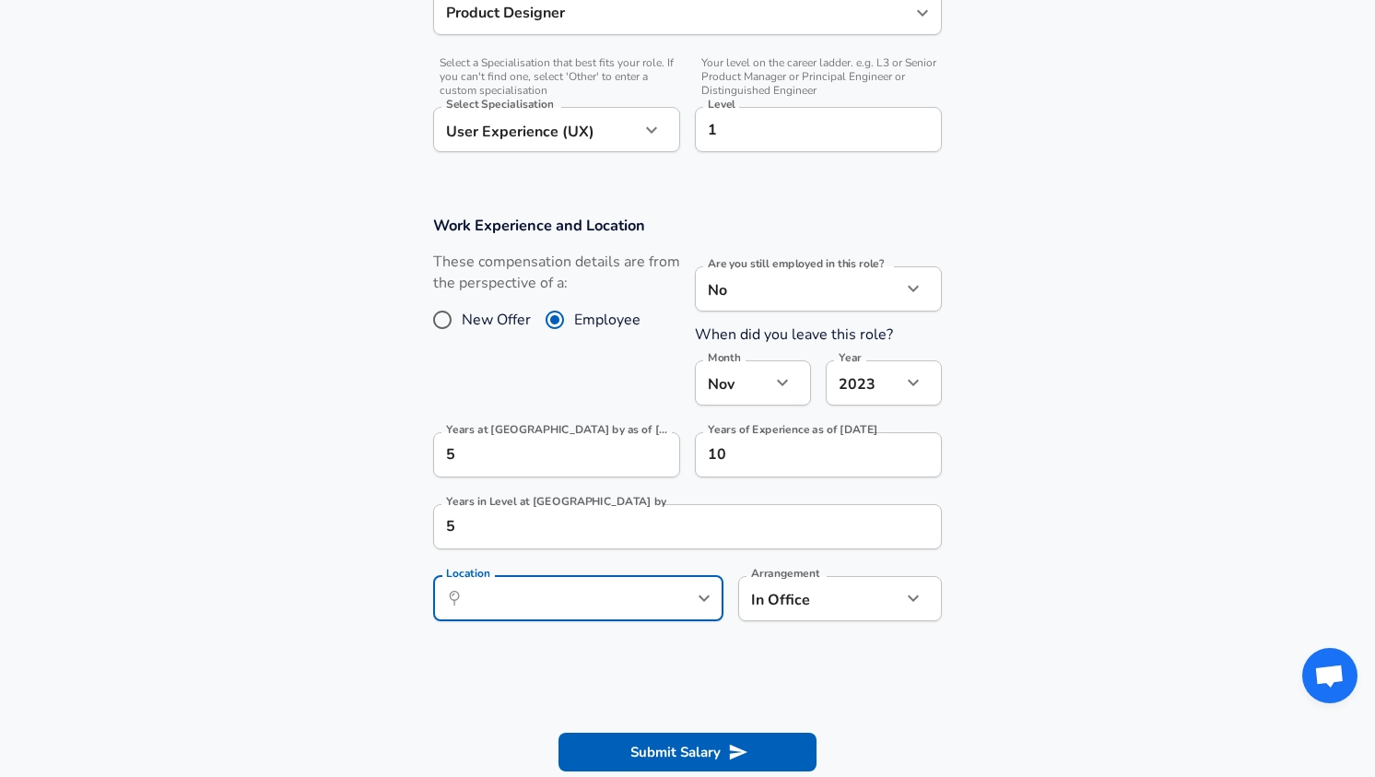
click at [1143, 536] on section "Work Experience and Location These compensation details are from the perspectiv…" at bounding box center [687, 428] width 1375 height 468
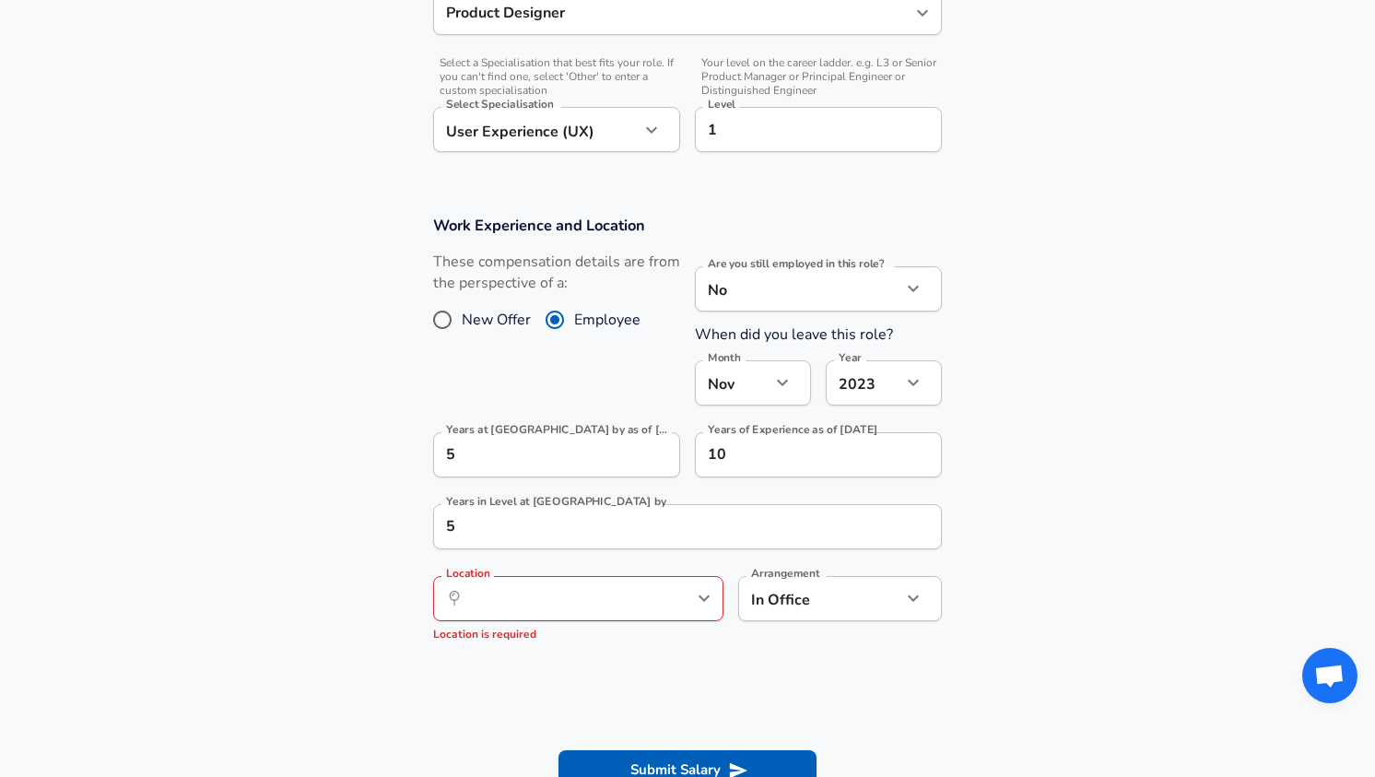
click at [857, 568] on div "Arrangement In Office office Arrangement" at bounding box center [833, 606] width 218 height 90
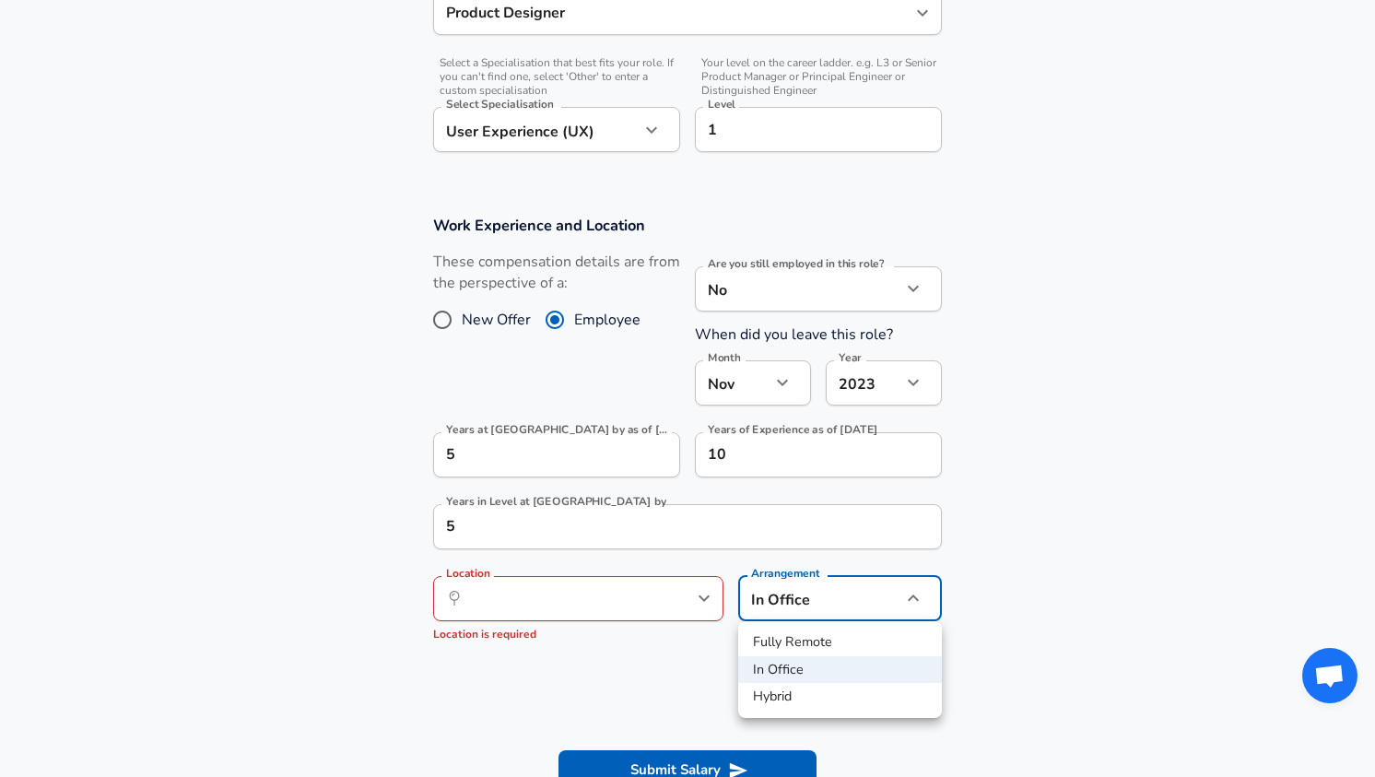
click at [809, 638] on li "Fully Remote" at bounding box center [840, 643] width 204 height 28
type input "remote"
click at [1047, 560] on section "Work Experience and Location These compensation details are from the perspectiv…" at bounding box center [687, 437] width 1375 height 487
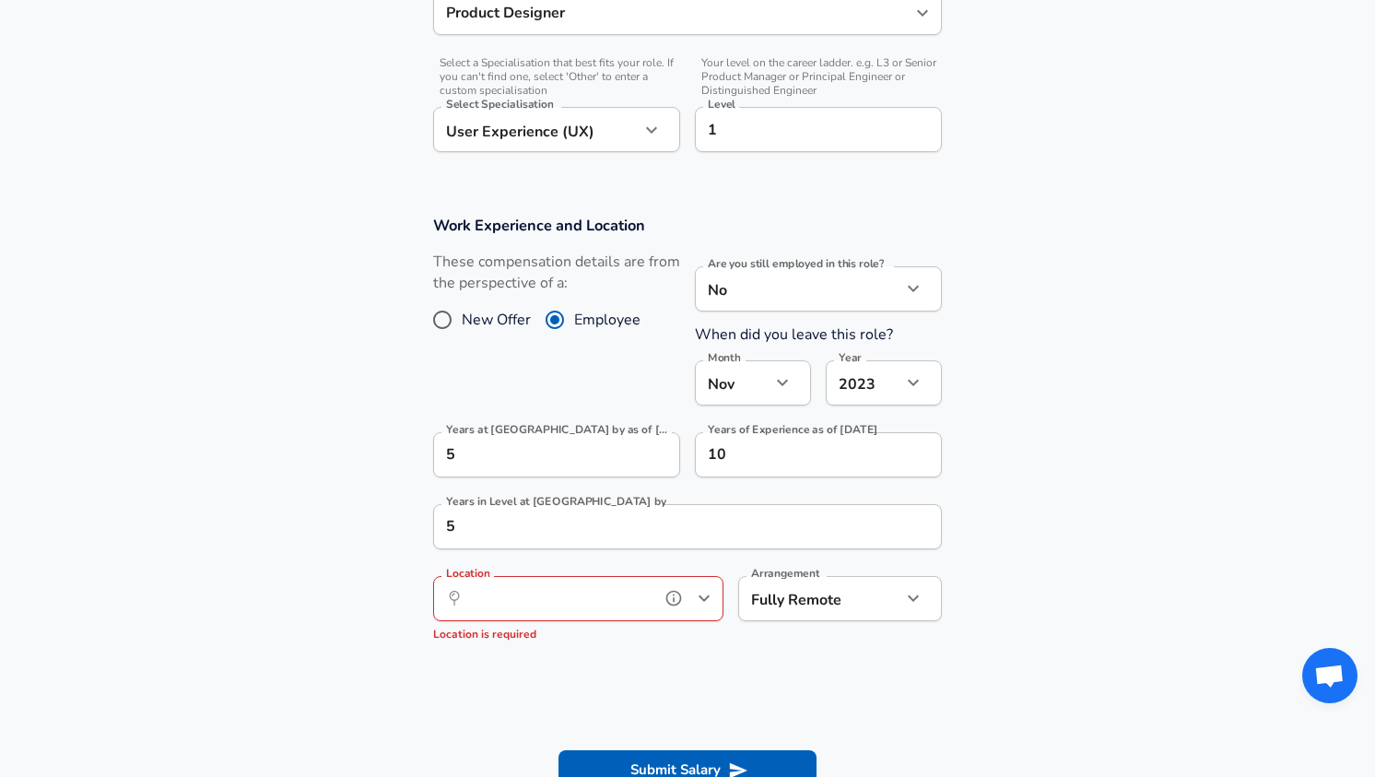
click at [557, 597] on input "Location" at bounding box center [558, 598] width 189 height 29
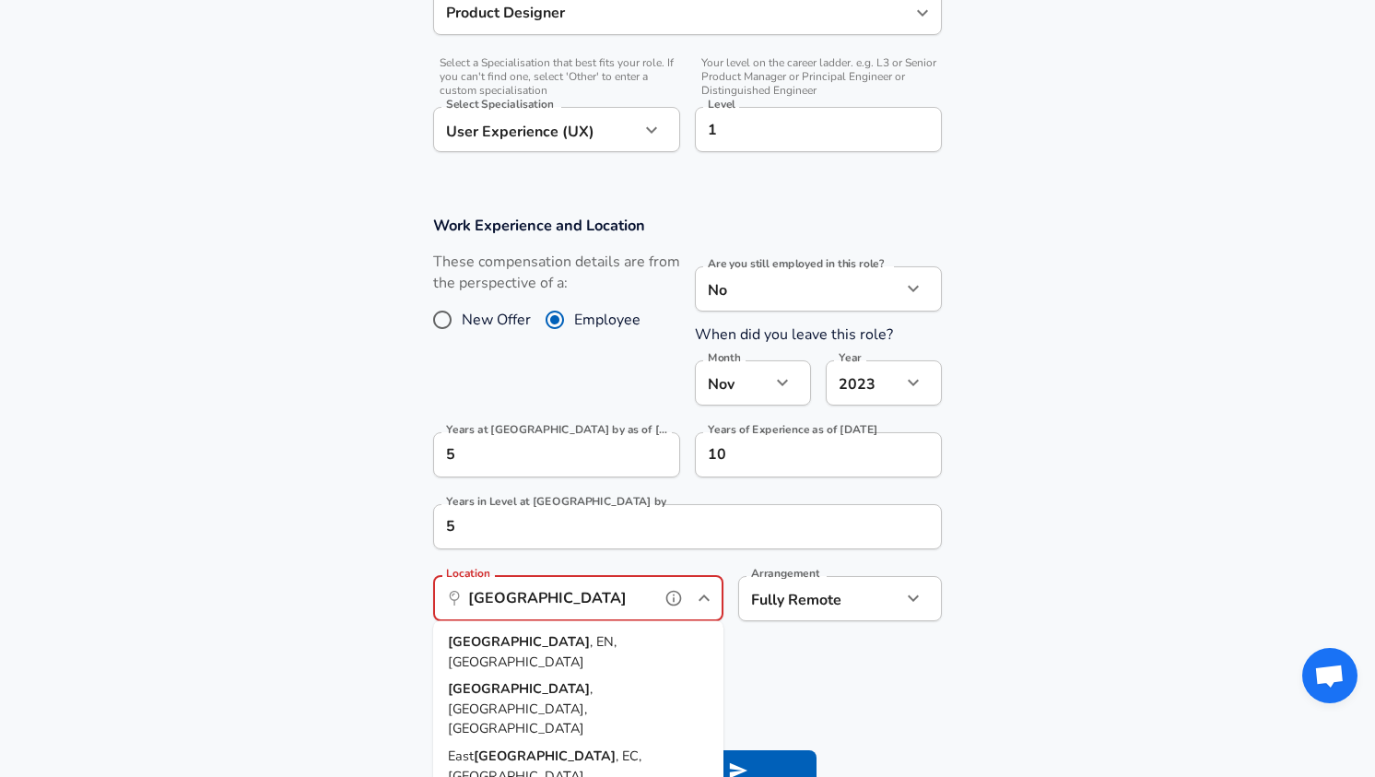
click at [586, 645] on span ", EN, [GEOGRAPHIC_DATA]" at bounding box center [532, 651] width 169 height 39
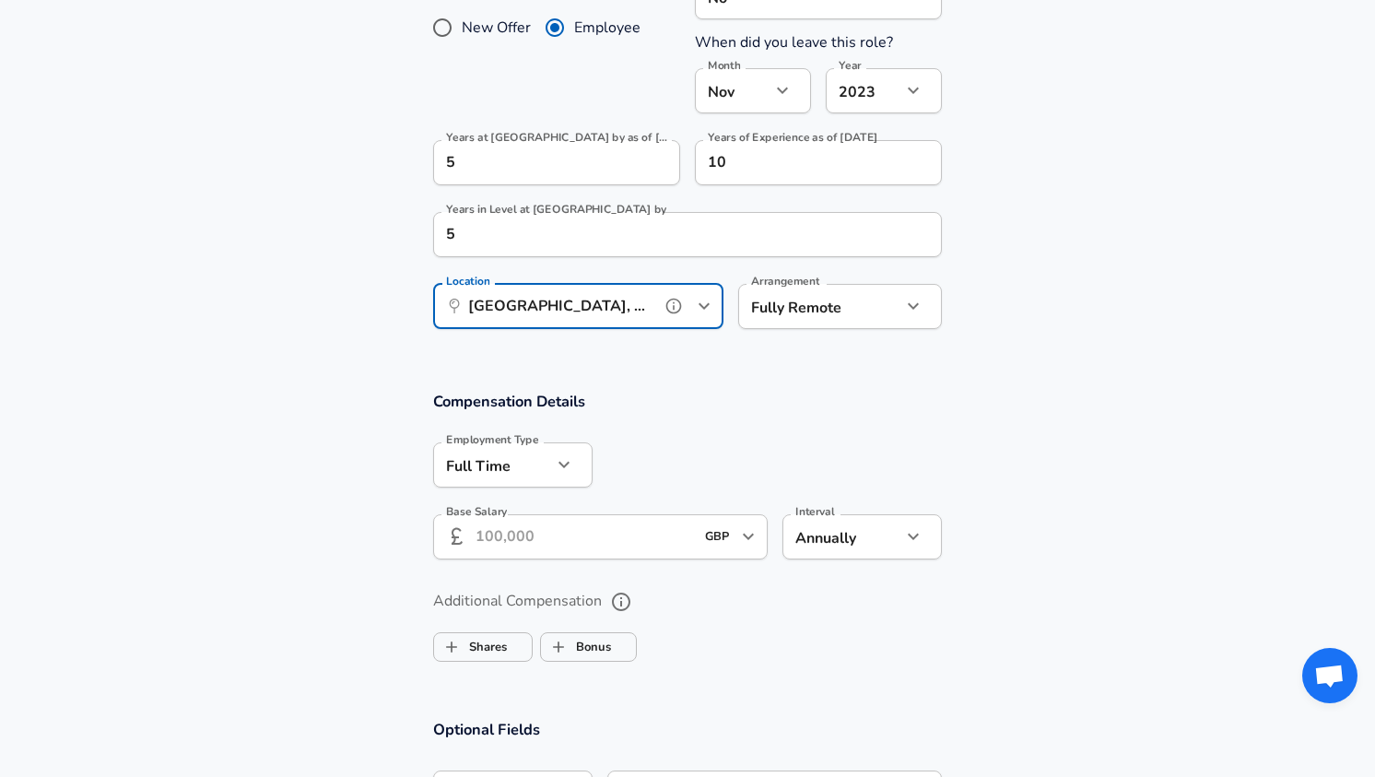
scroll to position [912, 0]
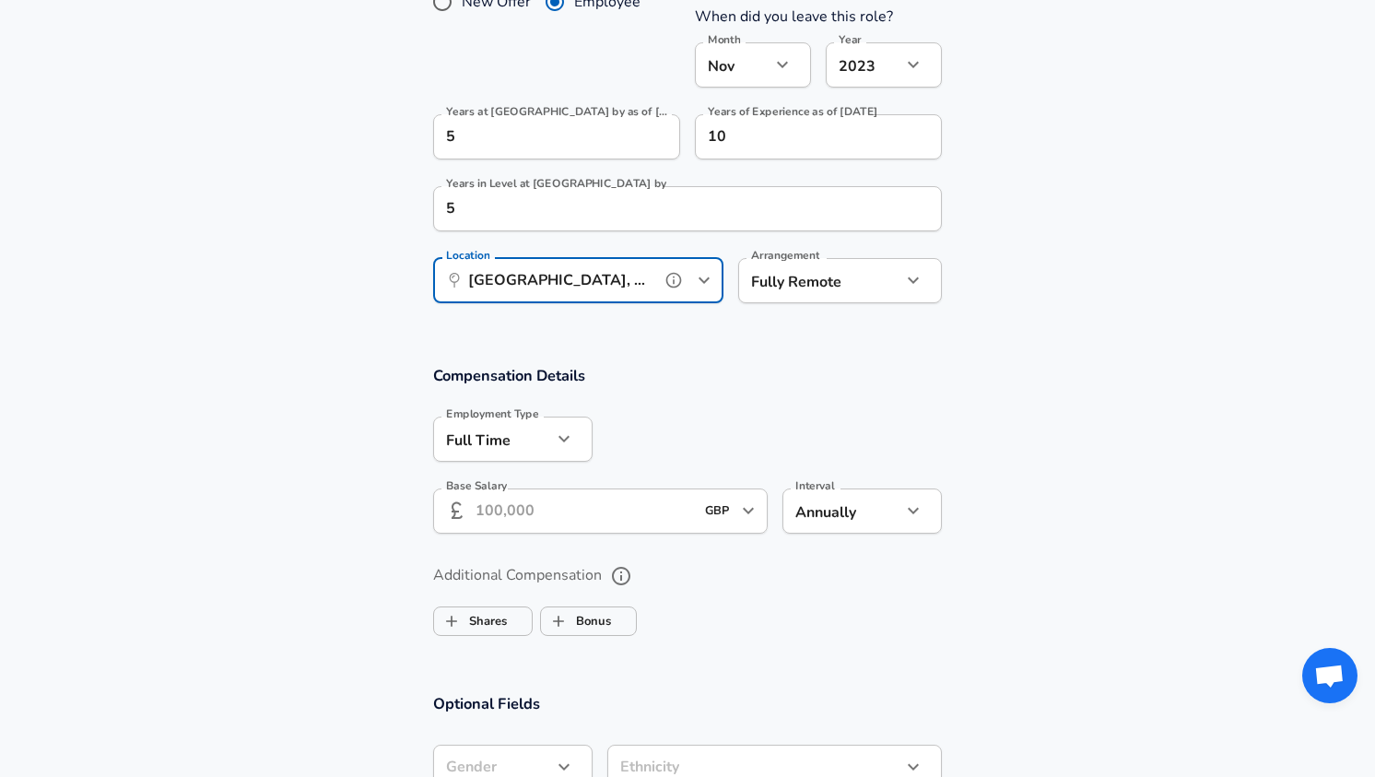
type input "[GEOGRAPHIC_DATA], EN, [GEOGRAPHIC_DATA]"
click at [571, 510] on input "Base Salary" at bounding box center [585, 511] width 218 height 45
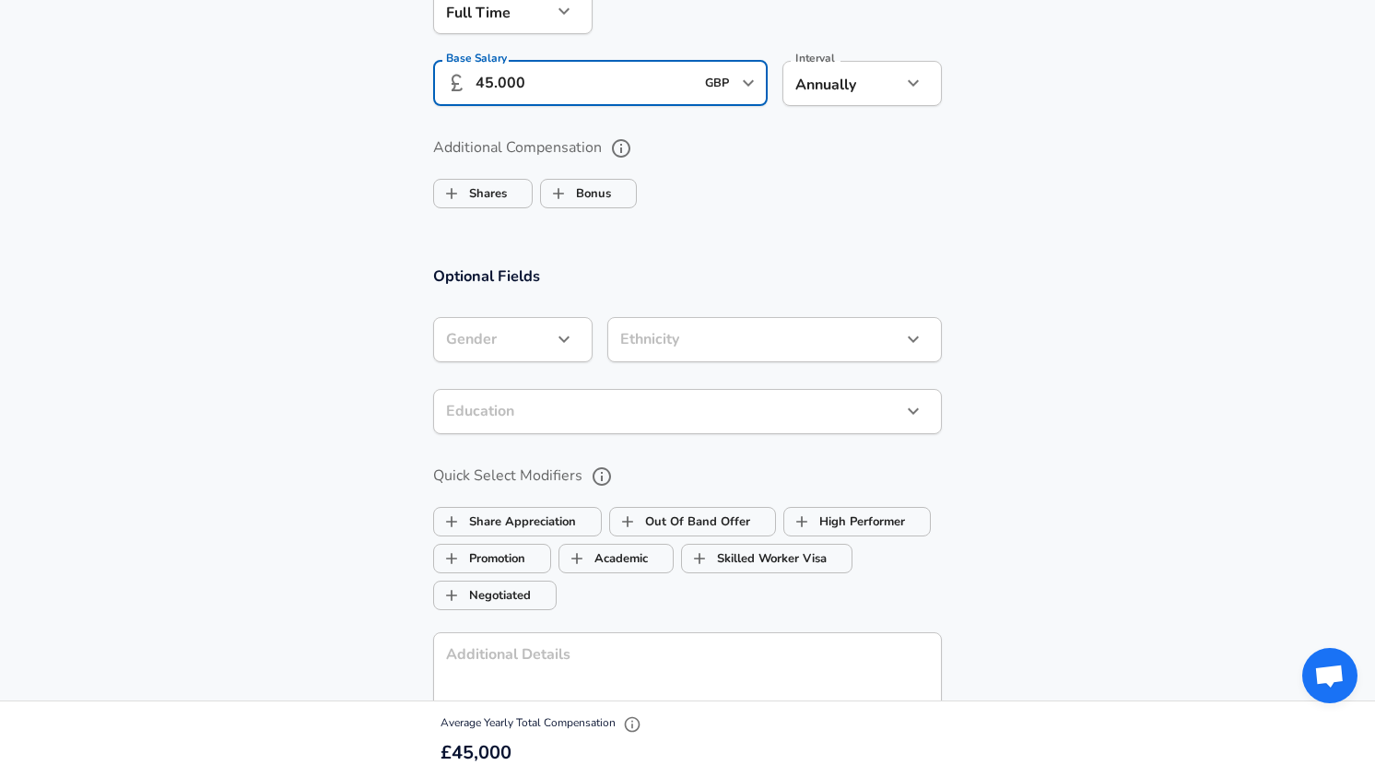
scroll to position [1346, 0]
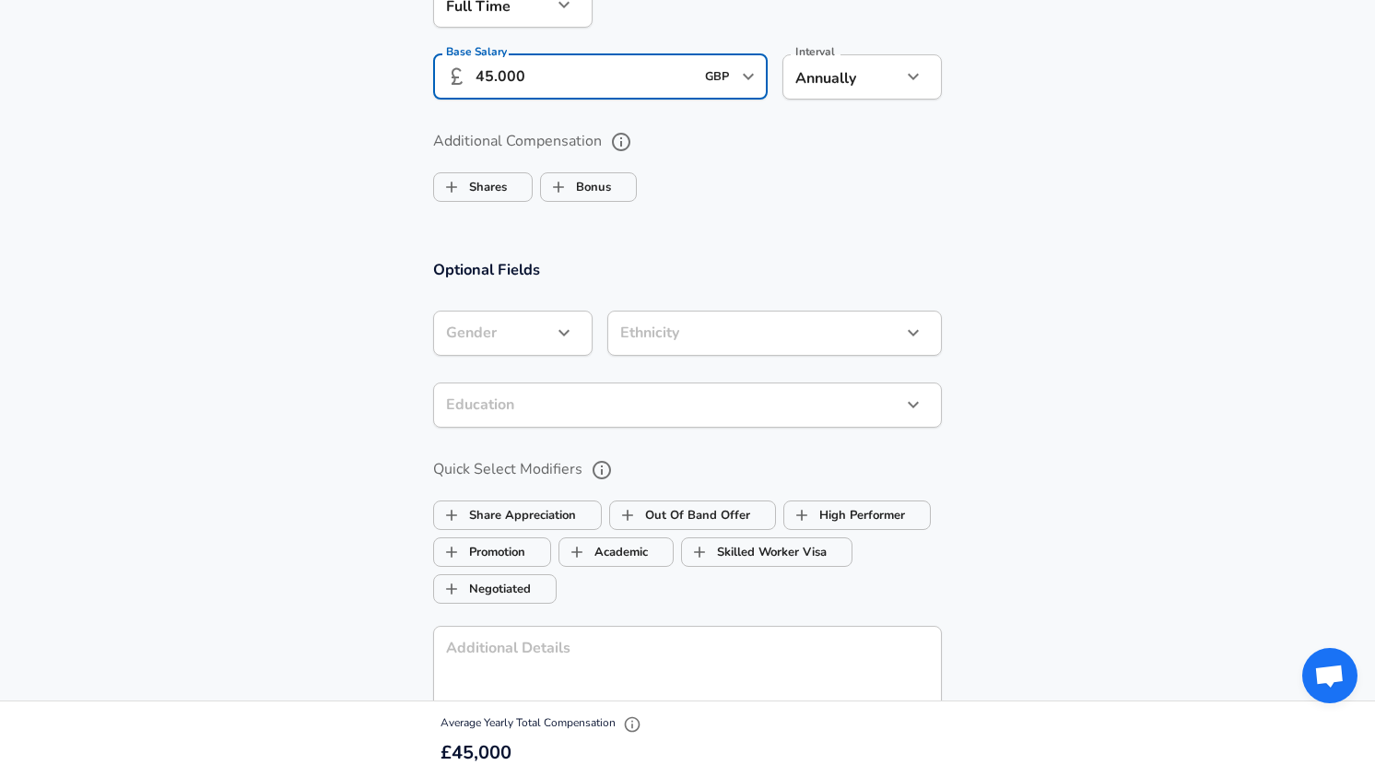
type input "45.000"
click at [550, 339] on button "button" at bounding box center [564, 332] width 31 height 31
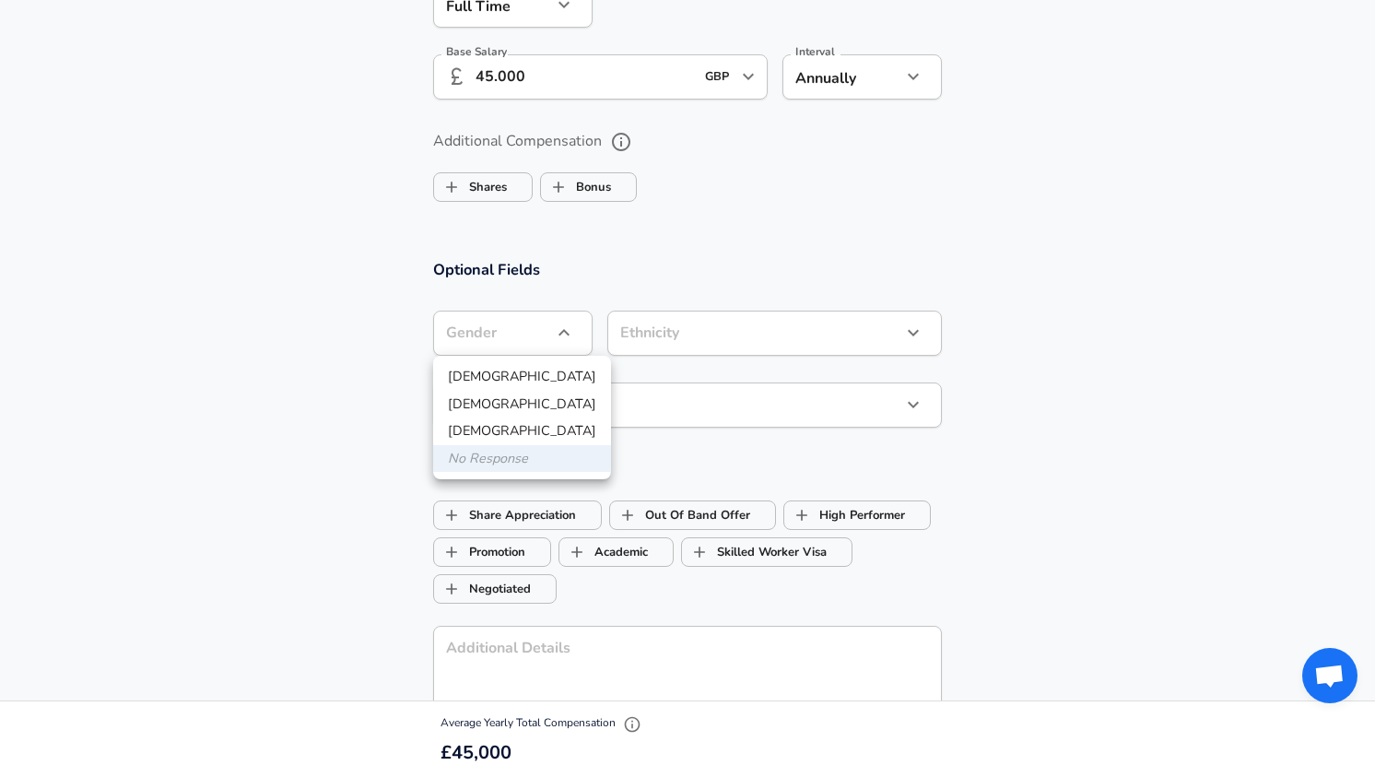
click at [700, 258] on div at bounding box center [687, 388] width 1375 height 777
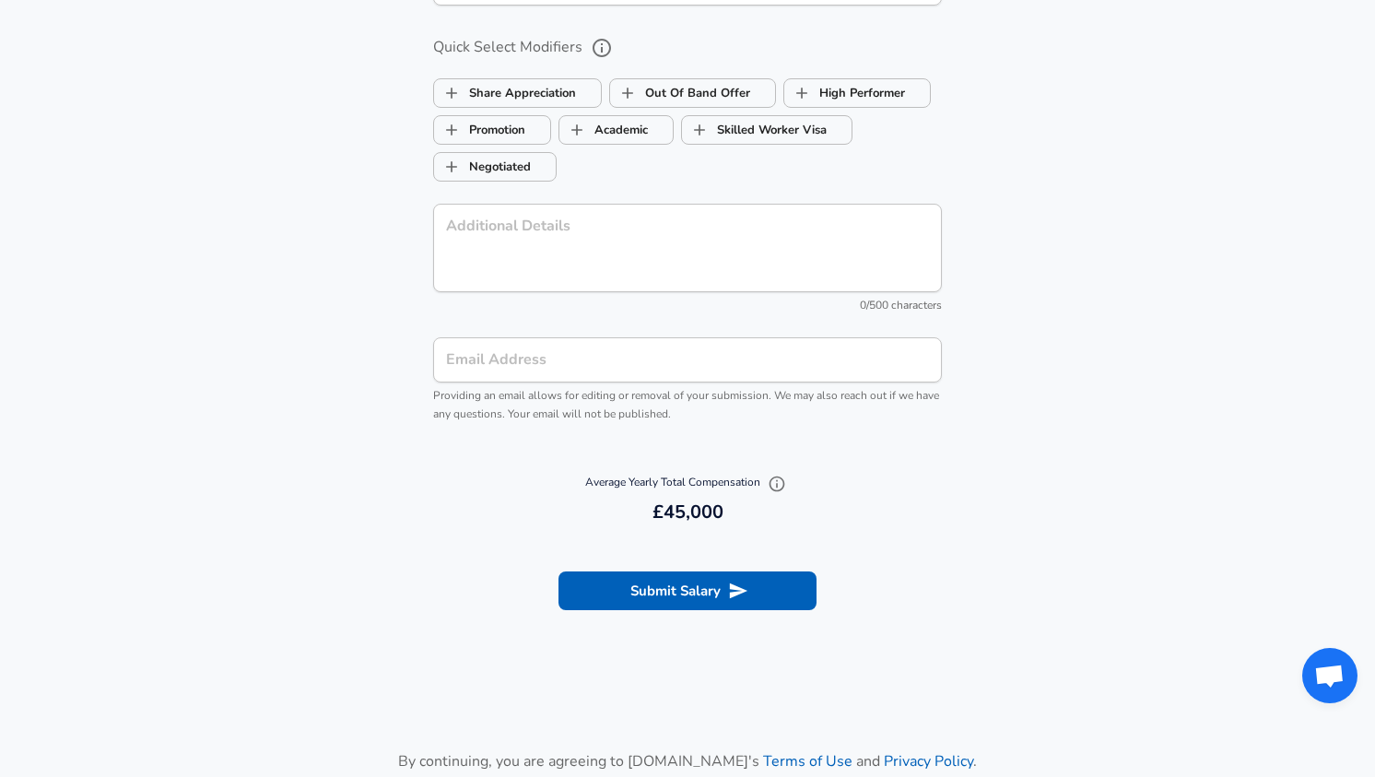
scroll to position [1781, 0]
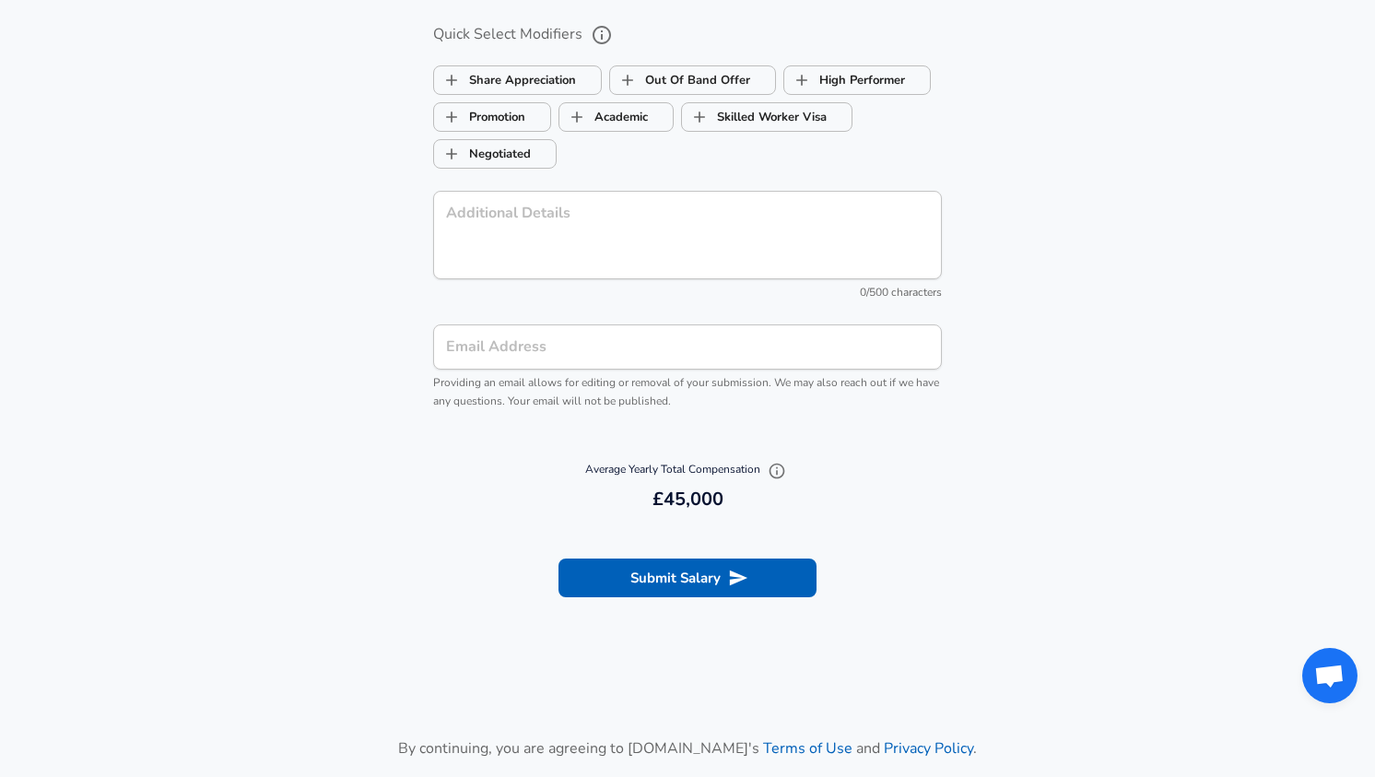
click at [671, 350] on input "Email Address" at bounding box center [687, 347] width 509 height 45
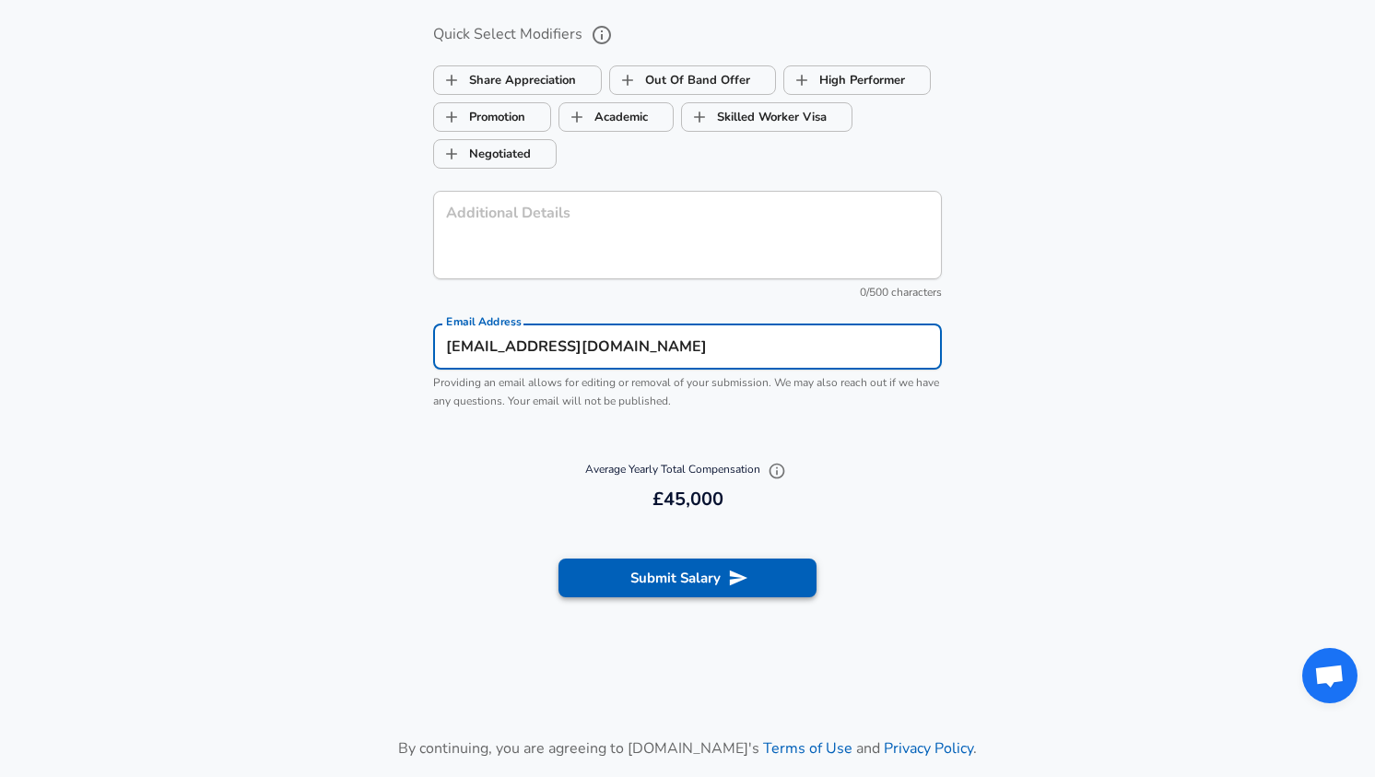
type input "[EMAIL_ADDRESS][DOMAIN_NAME]"
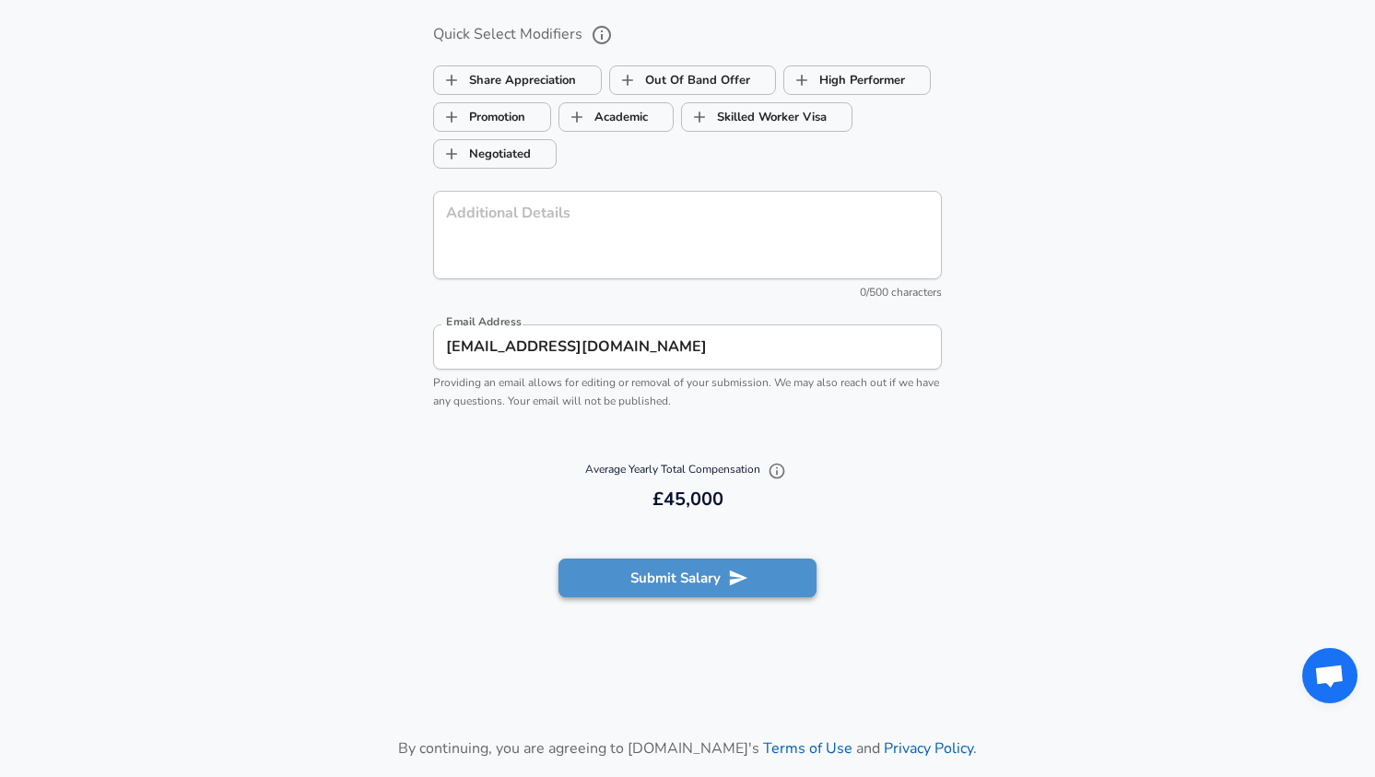
click at [710, 585] on button "Submit Salary" at bounding box center [688, 578] width 258 height 39
